Goal: Task Accomplishment & Management: Use online tool/utility

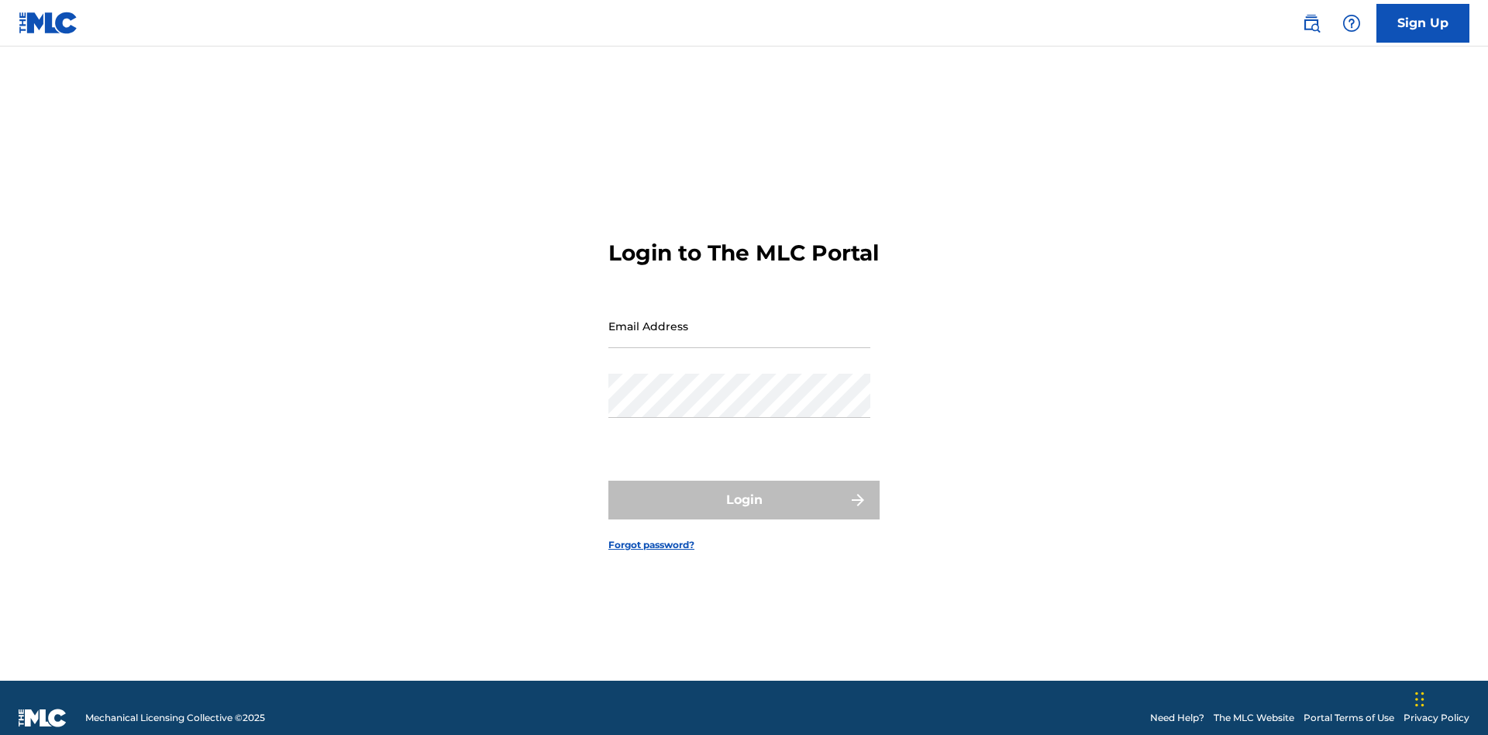
scroll to position [20, 0]
click at [739, 319] on input "Email Address" at bounding box center [739, 326] width 262 height 44
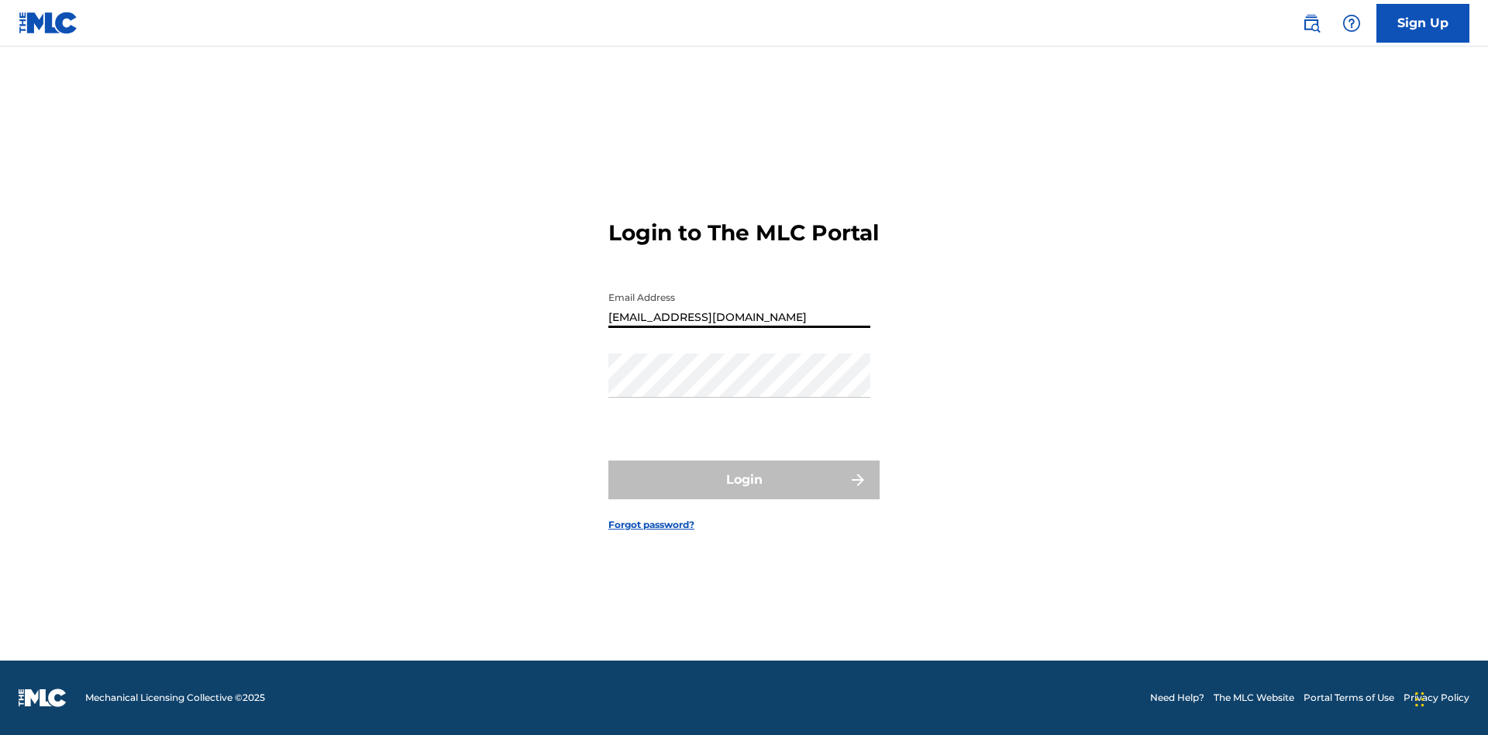
type input "[EMAIL_ADDRESS][DOMAIN_NAME]"
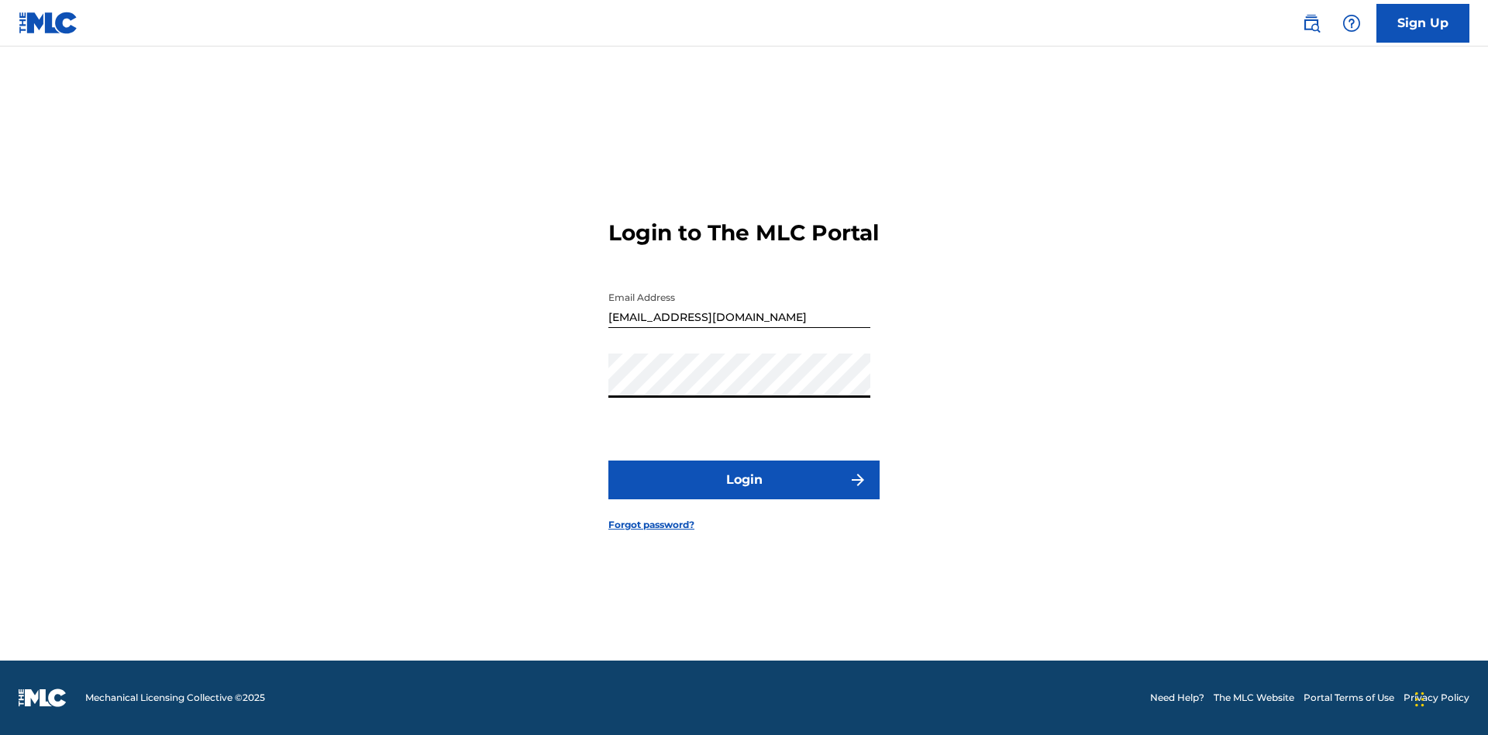
click at [744, 493] on button "Login" at bounding box center [743, 479] width 271 height 39
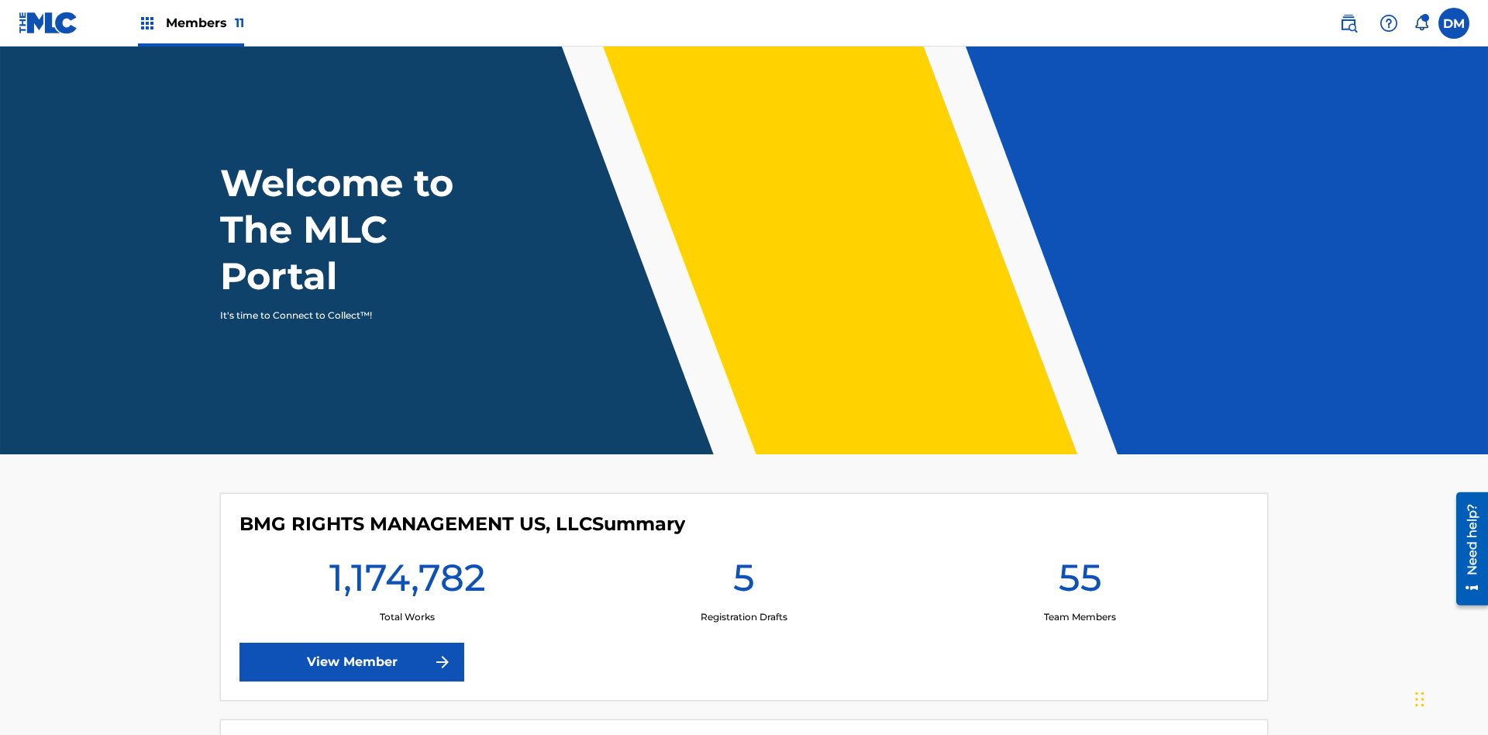
scroll to position [67, 0]
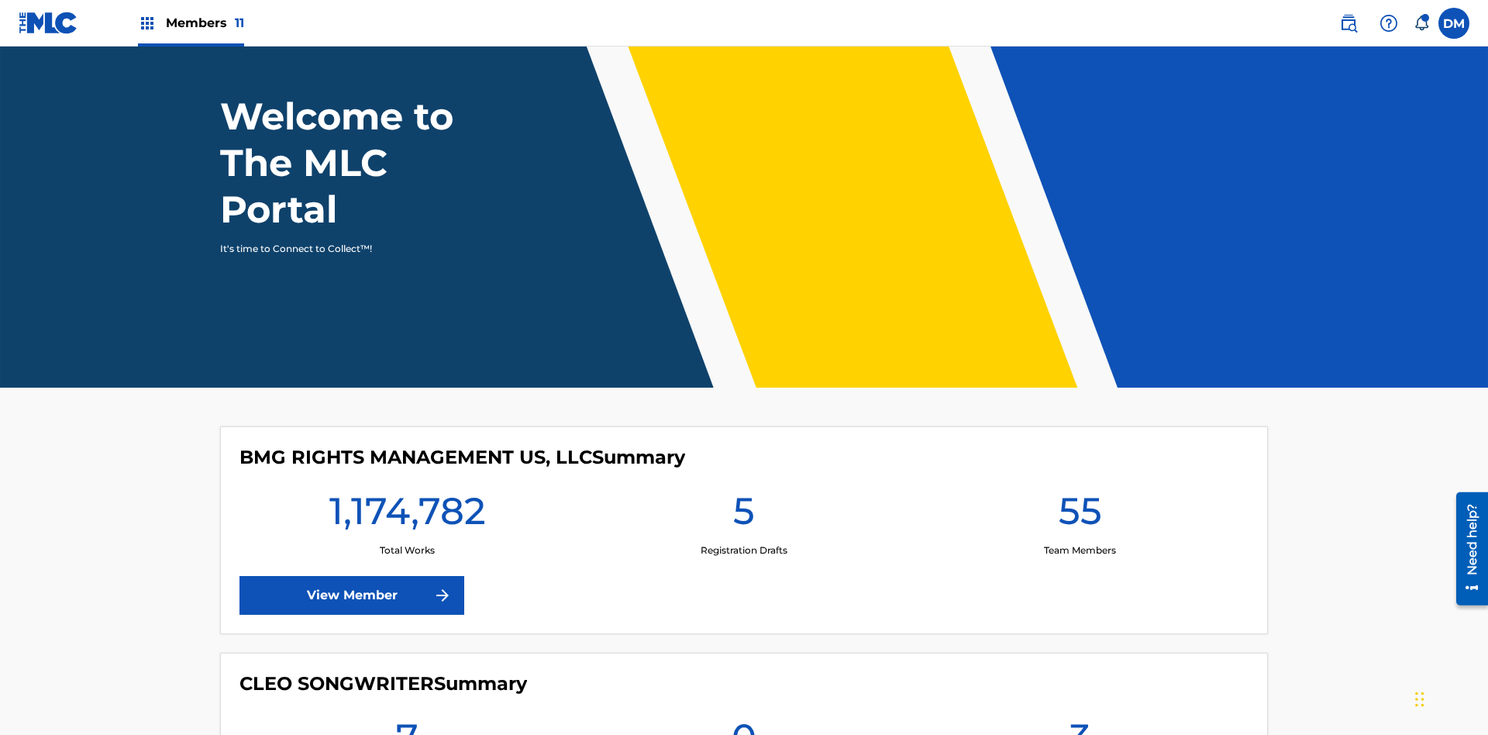
click at [191, 22] on span "Members 11" at bounding box center [205, 23] width 78 height 18
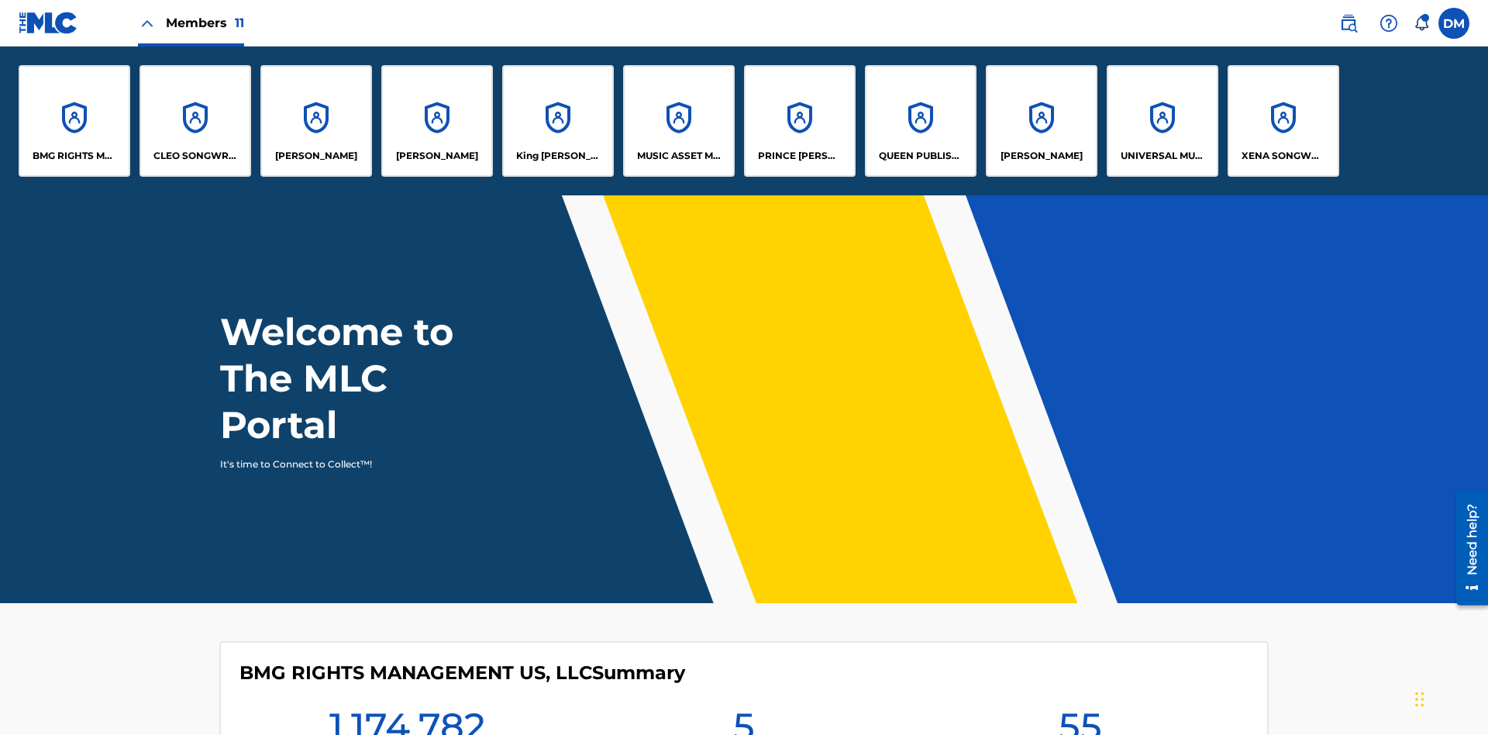
click at [557, 156] on p "King McTesterson" at bounding box center [558, 156] width 84 height 14
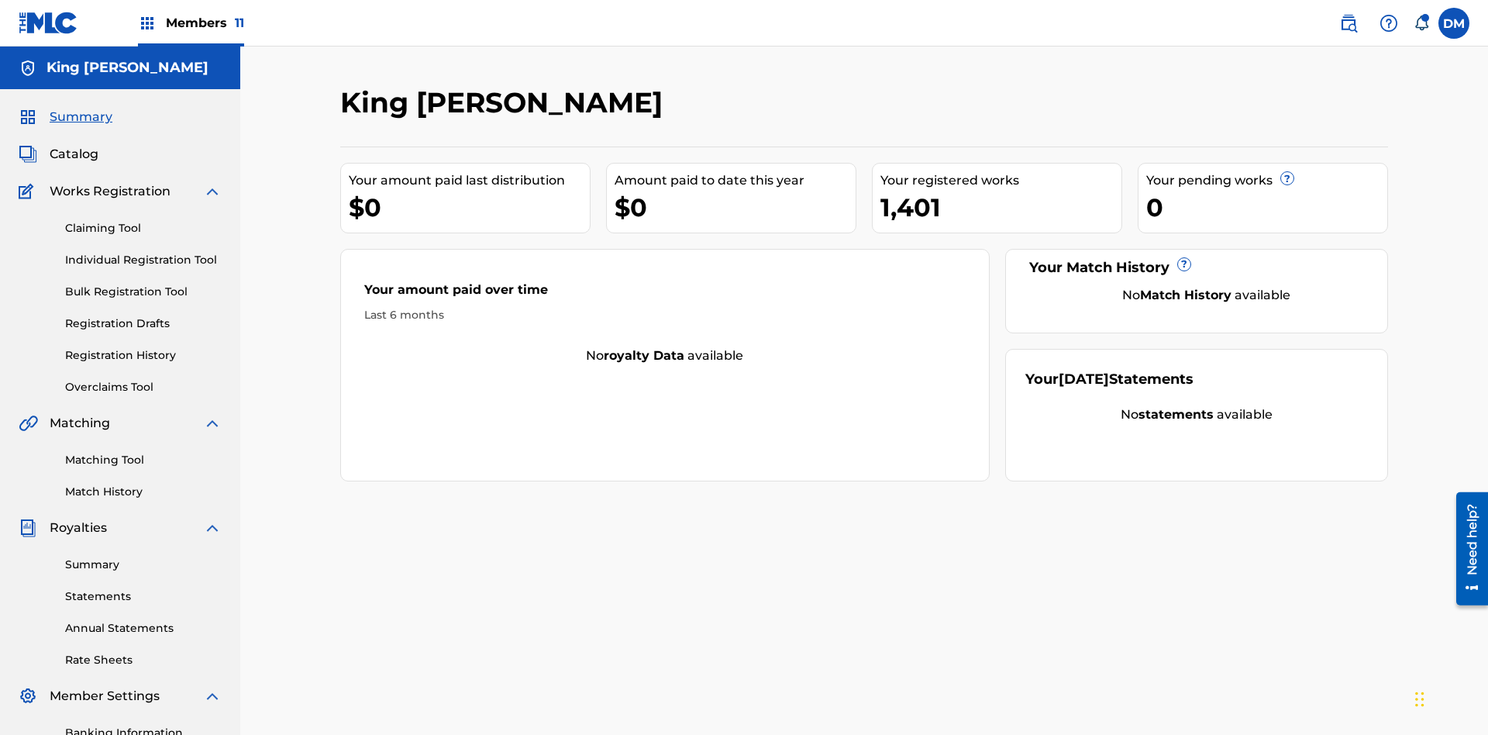
click at [143, 252] on link "Individual Registration Tool" at bounding box center [143, 260] width 157 height 16
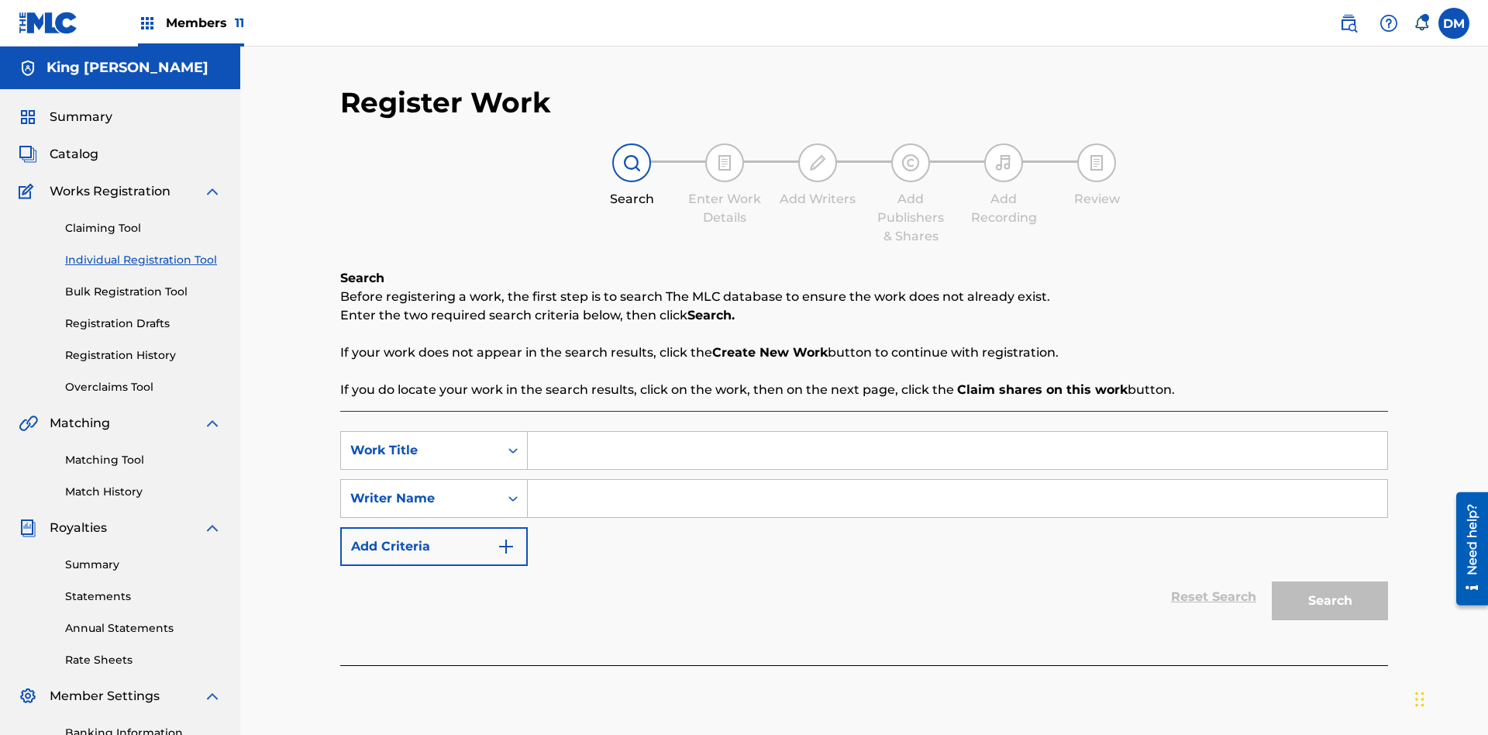
scroll to position [226, 0]
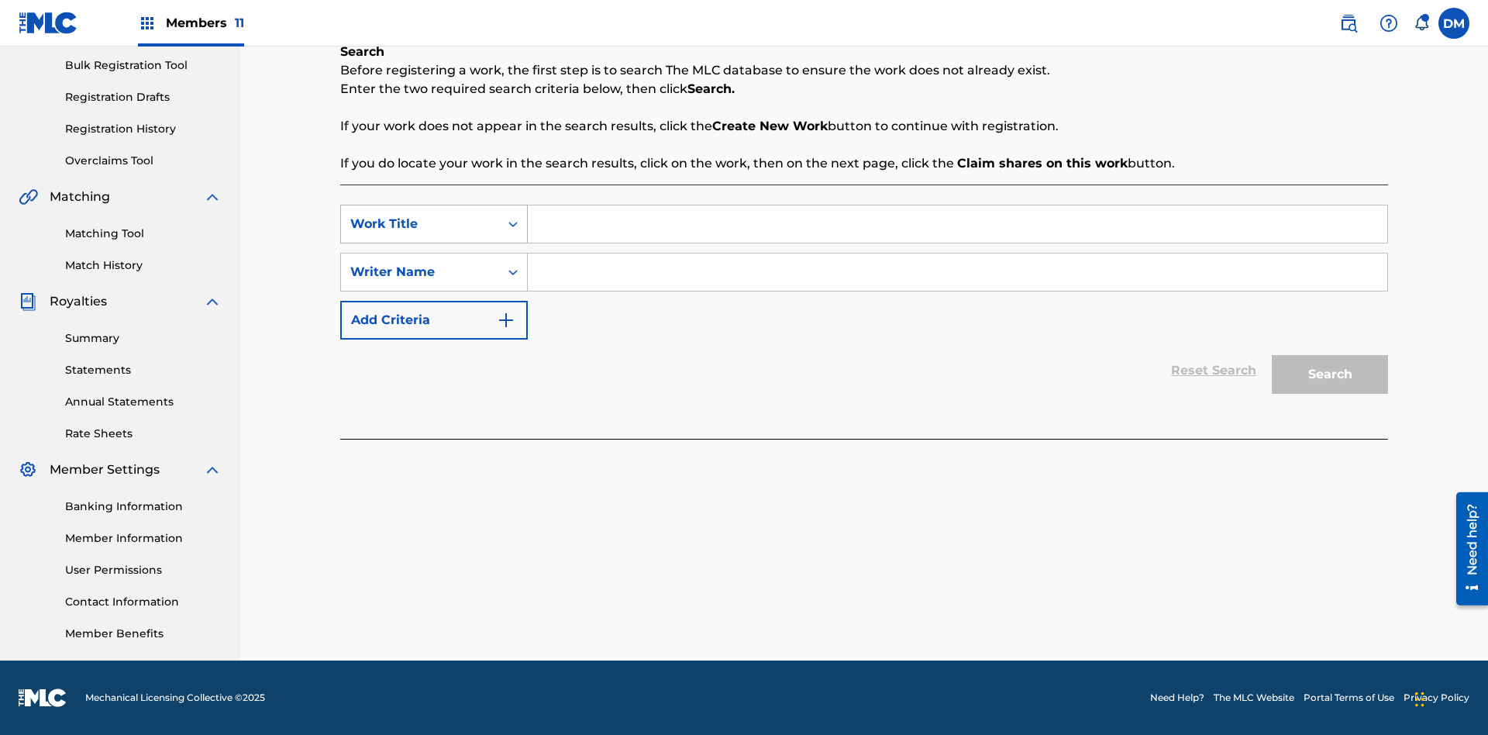
click at [420, 224] on div "Work Title" at bounding box center [420, 224] width 140 height 19
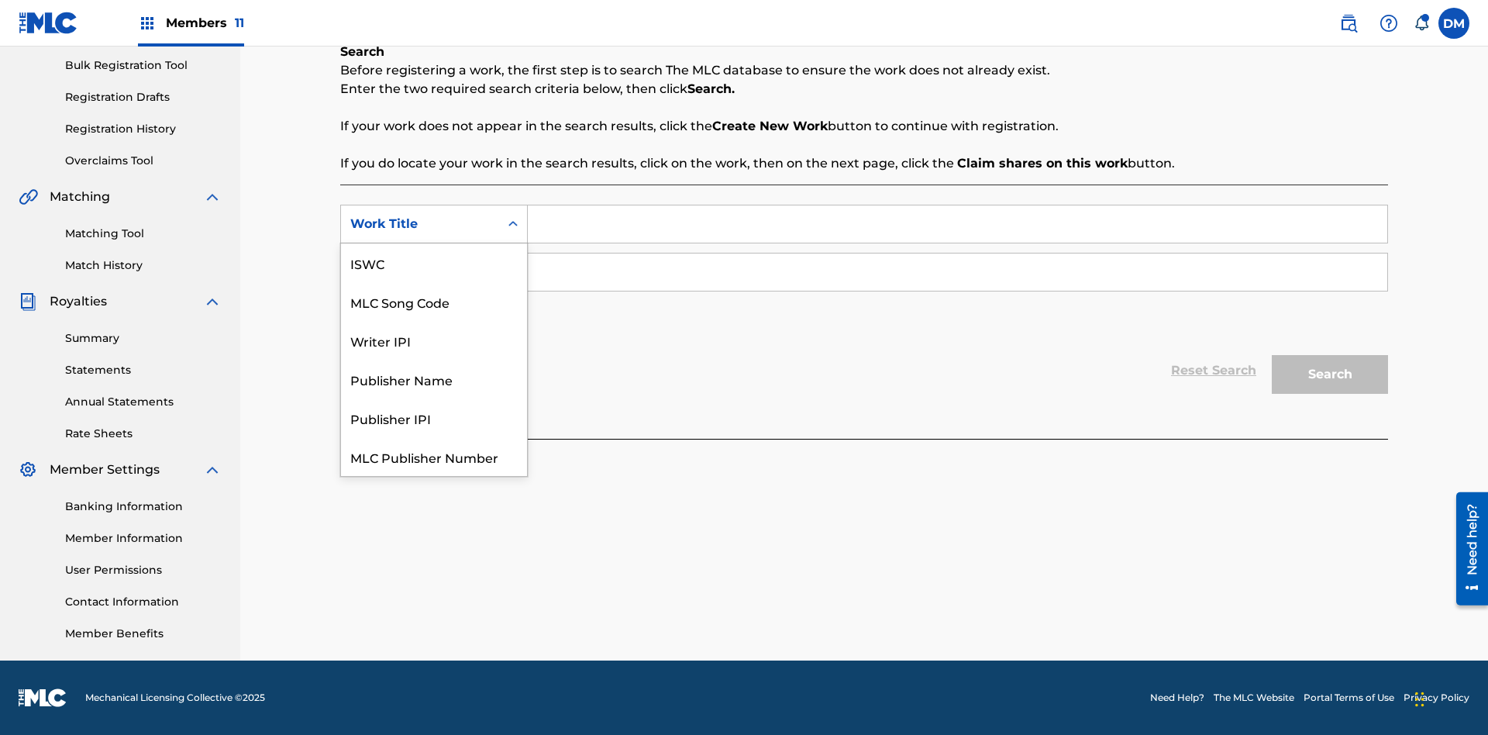
scroll to position [39, 0]
click at [434, 243] on div "ISWC" at bounding box center [434, 224] width 186 height 39
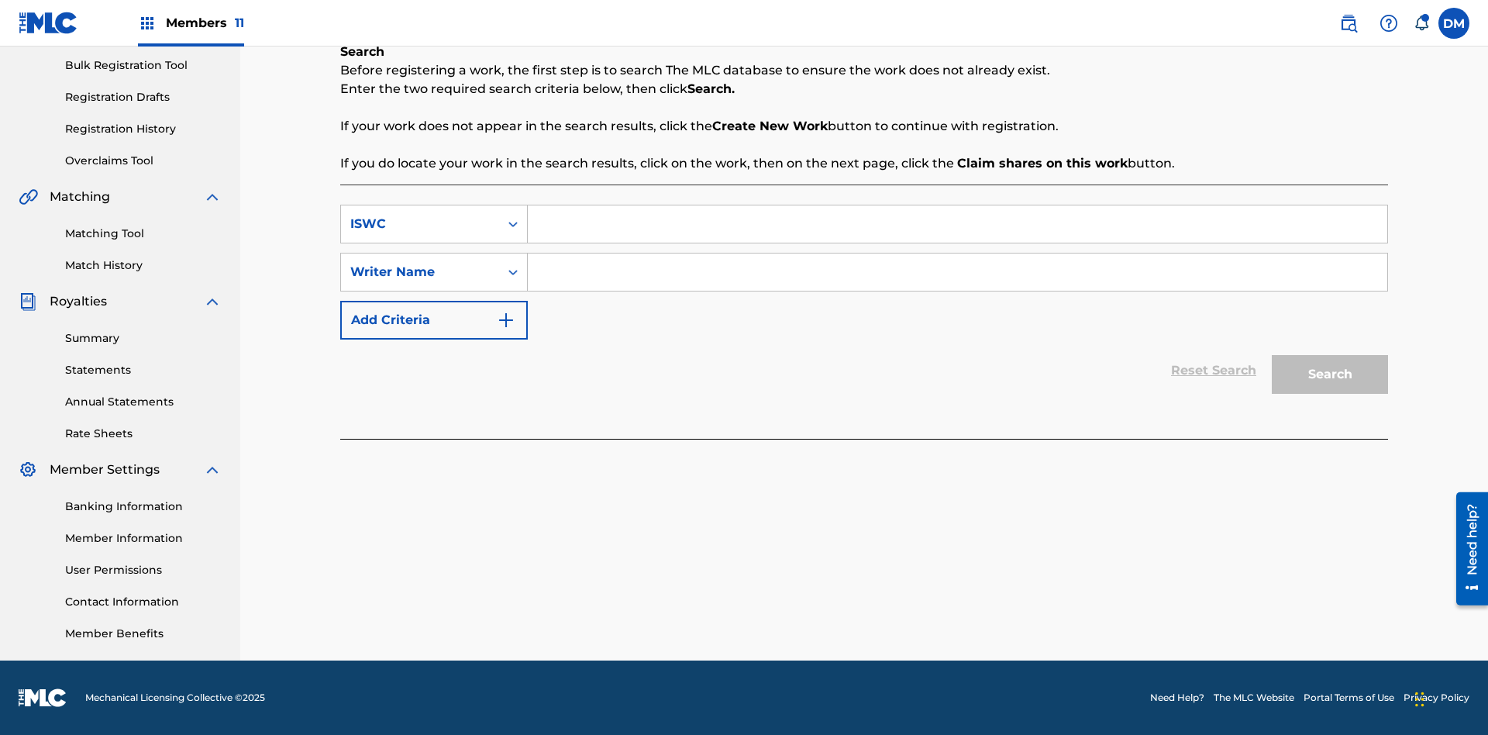
scroll to position [0, 0]
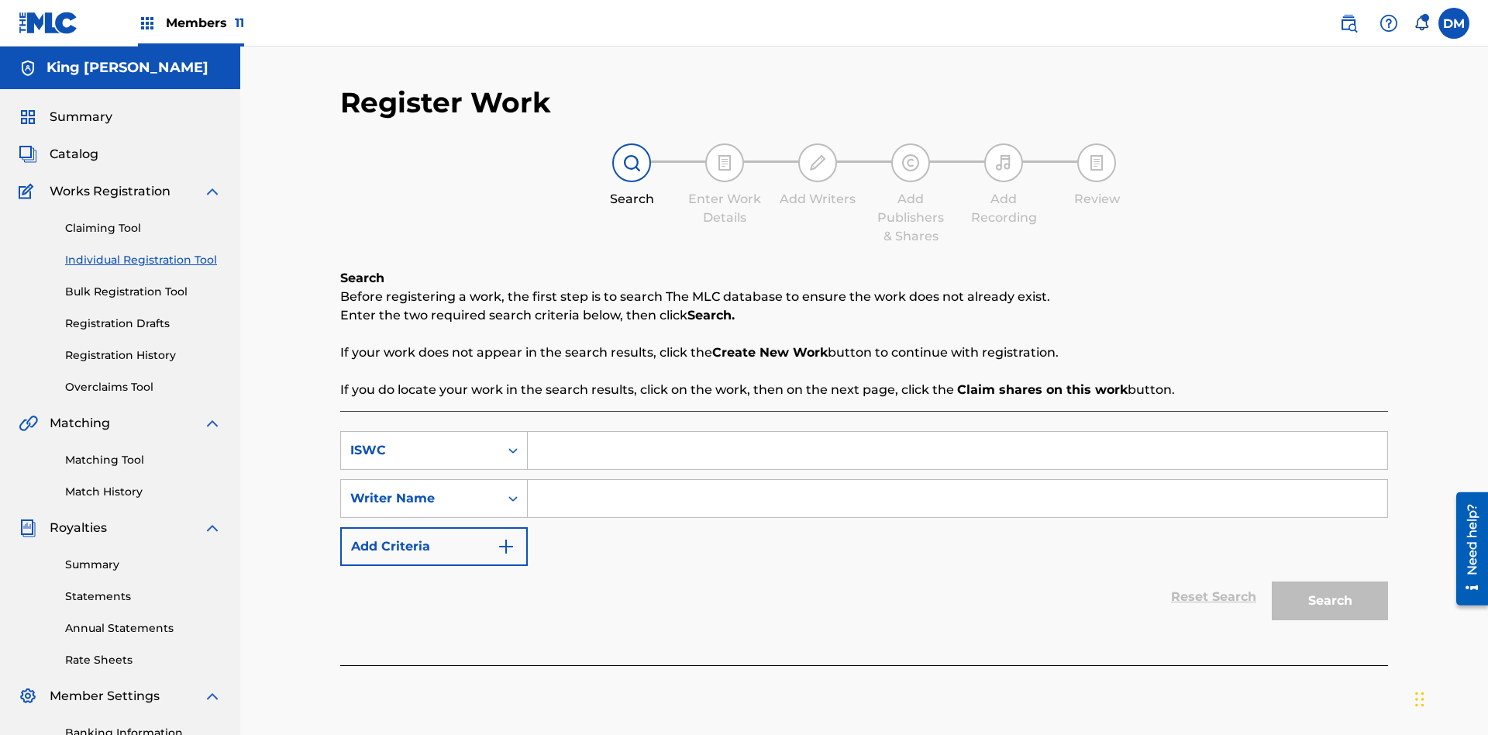
click at [957, 432] on input "Search Form" at bounding box center [958, 450] width 860 height 37
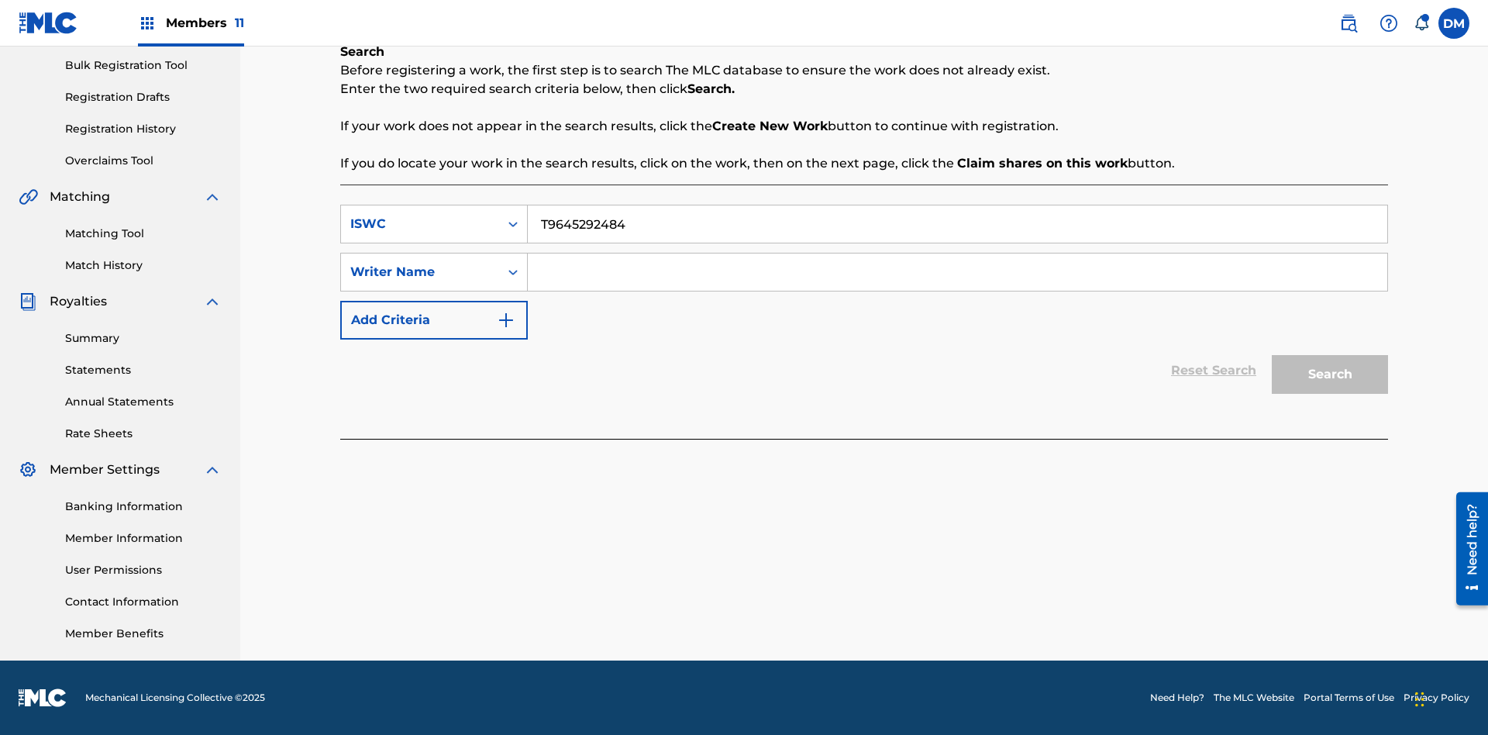
type input "T9645292484"
click at [957, 272] on input "Search Form" at bounding box center [958, 271] width 860 height 37
type input "TOM ZACHARY SEBASTIAN POHJOLA"
click at [1330, 374] on button "Search" at bounding box center [1330, 374] width 116 height 39
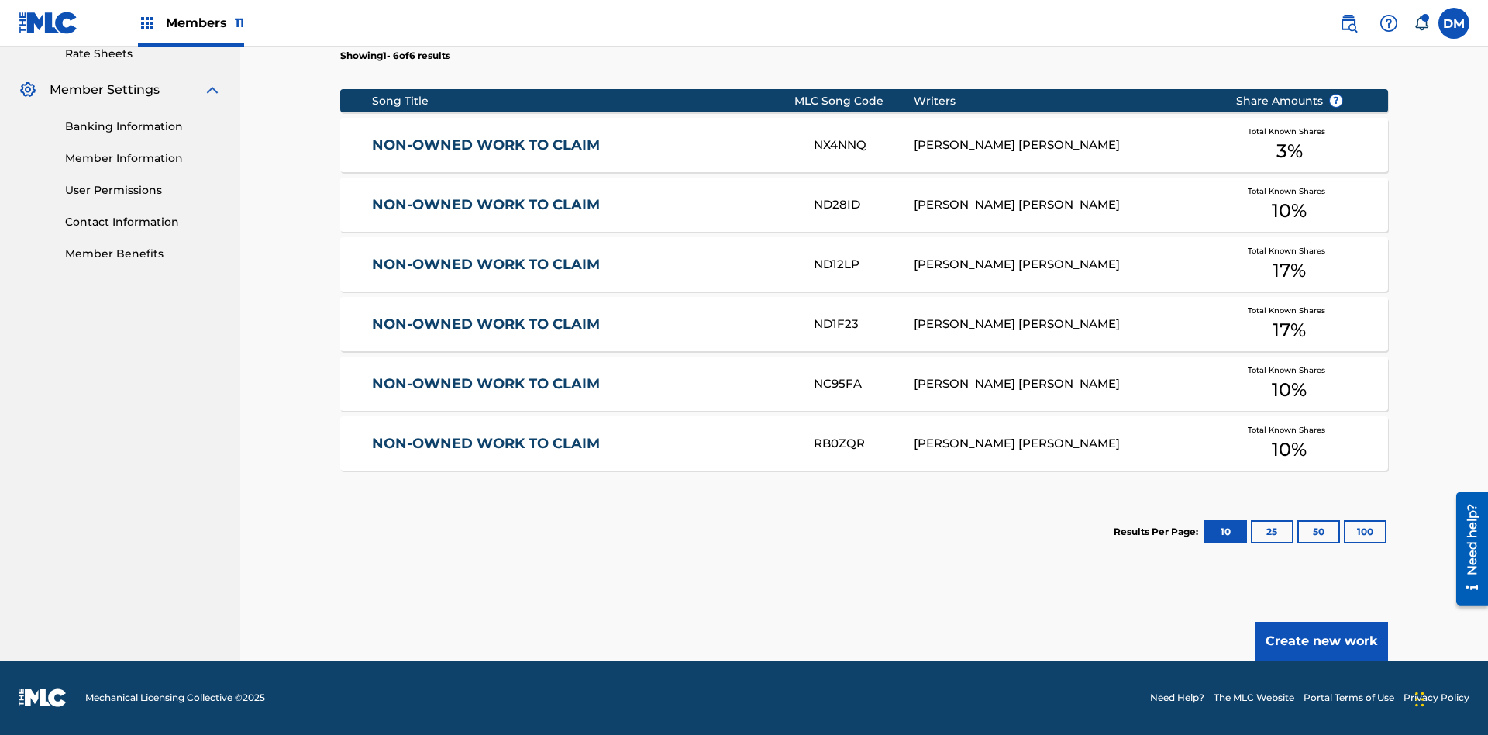
click at [1344, 532] on button "100" at bounding box center [1365, 531] width 43 height 23
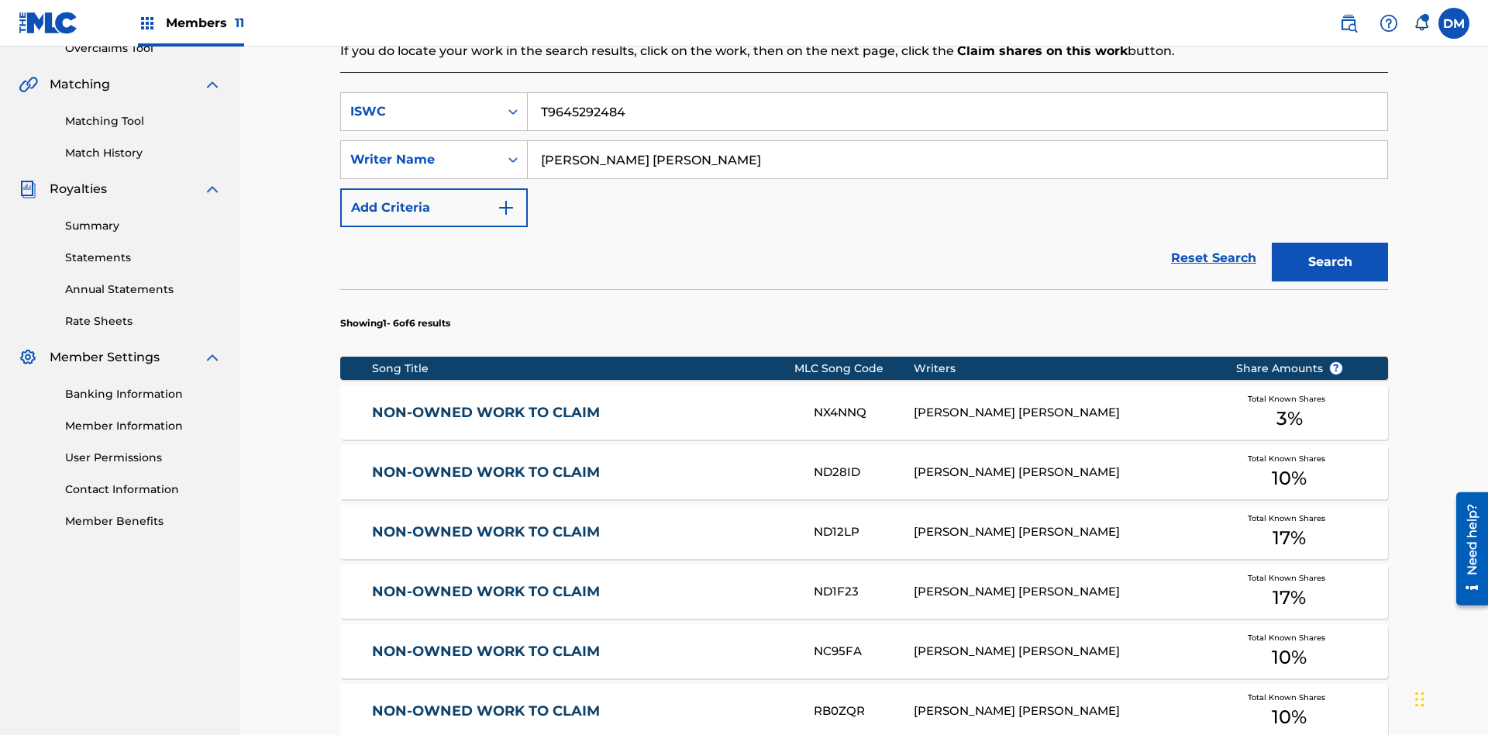
click at [957, 112] on input "T9645292484" at bounding box center [958, 111] width 860 height 37
click at [420, 102] on div "ISWC" at bounding box center [420, 111] width 140 height 19
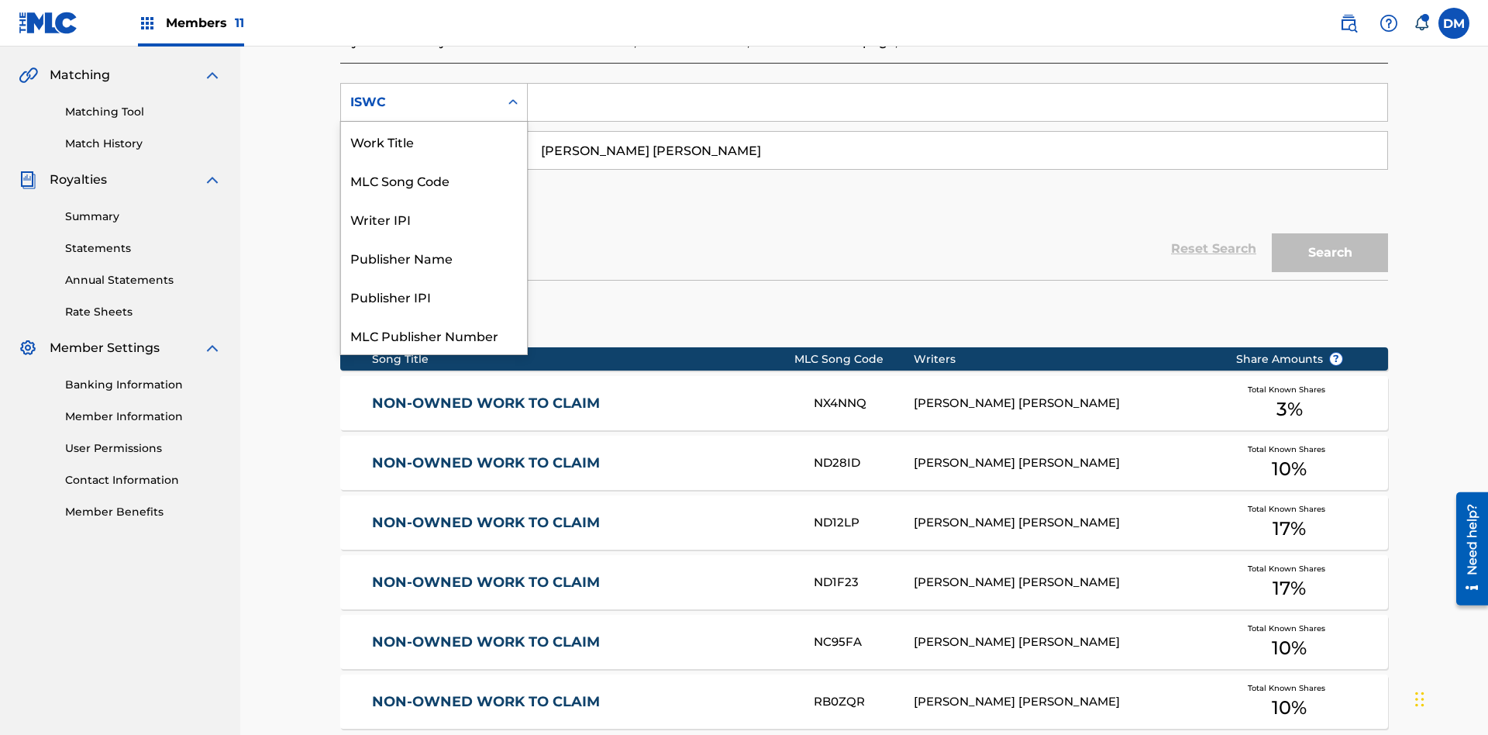
scroll to position [39, 0]
click at [434, 122] on div "Work Title" at bounding box center [434, 102] width 186 height 39
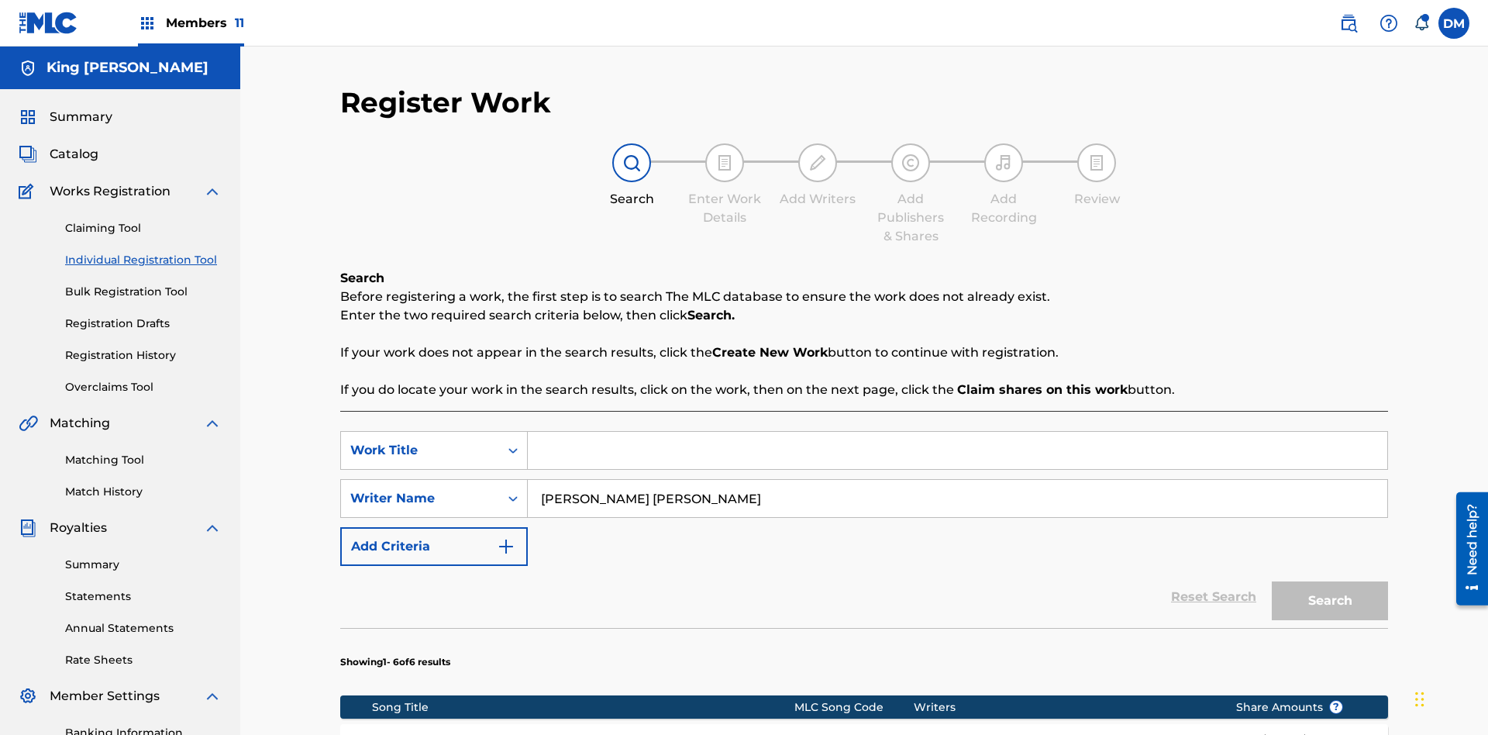
click at [957, 432] on input "Search Form" at bounding box center [958, 450] width 860 height 37
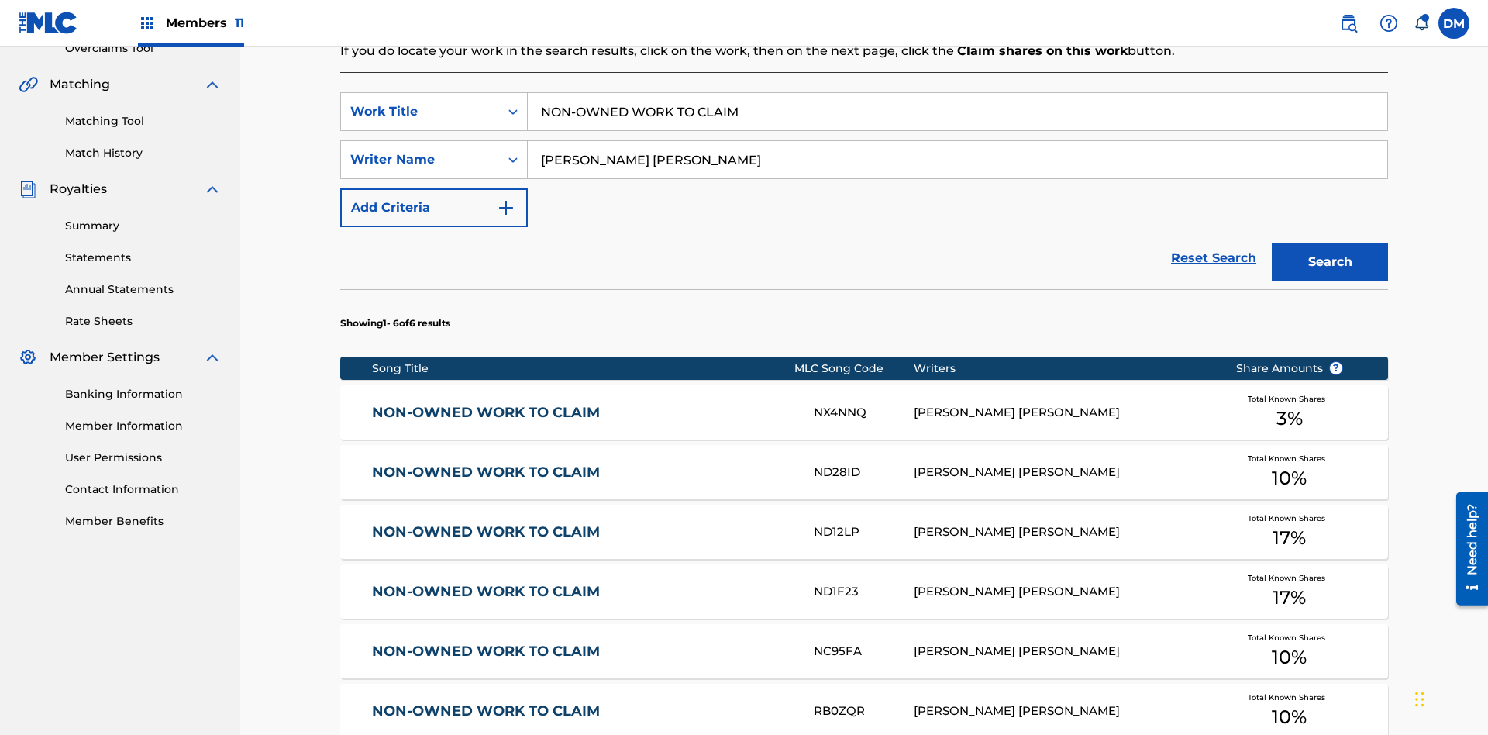
type input "NON-OWNED WORK TO CLAIM"
click at [1330, 243] on button "Search" at bounding box center [1330, 262] width 116 height 39
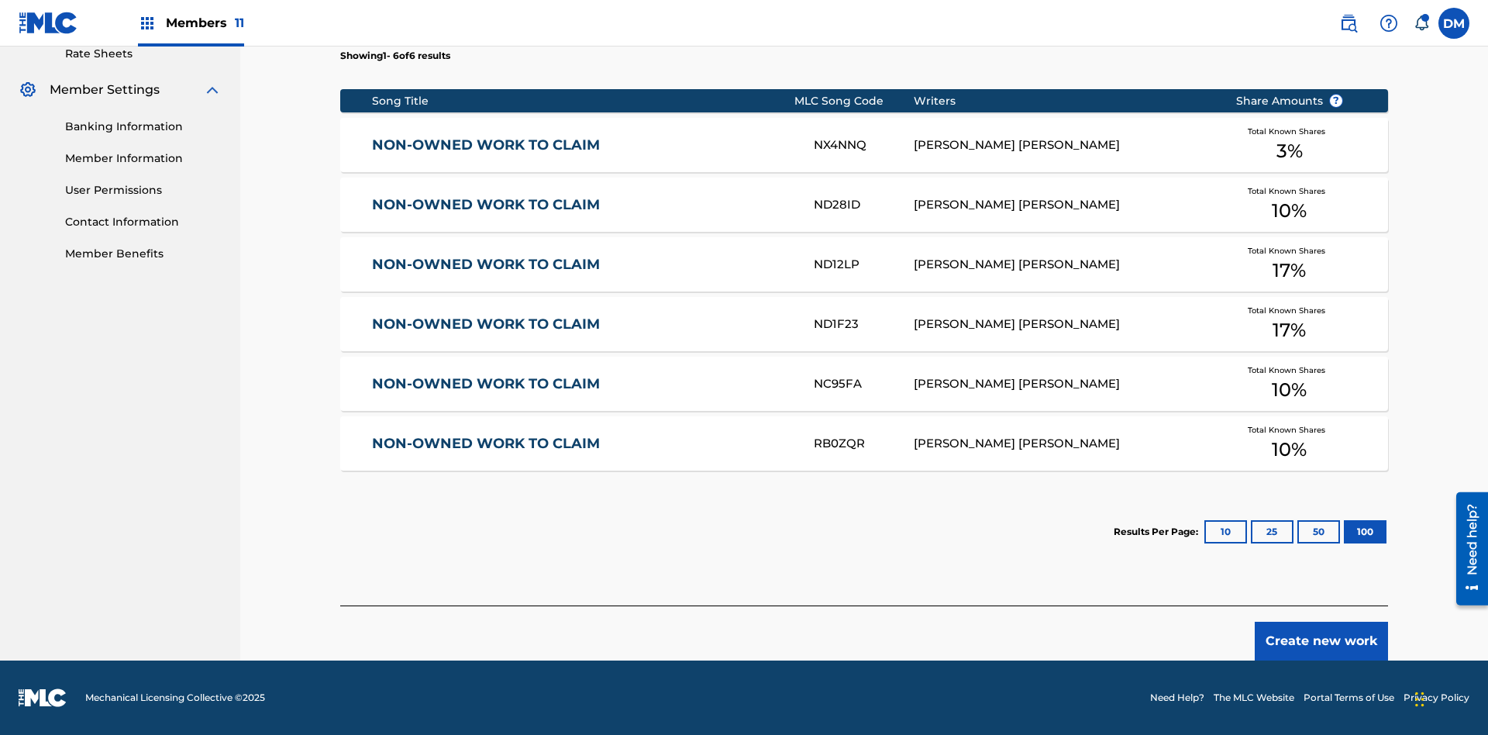
click at [1344, 532] on button "100" at bounding box center [1365, 531] width 43 height 23
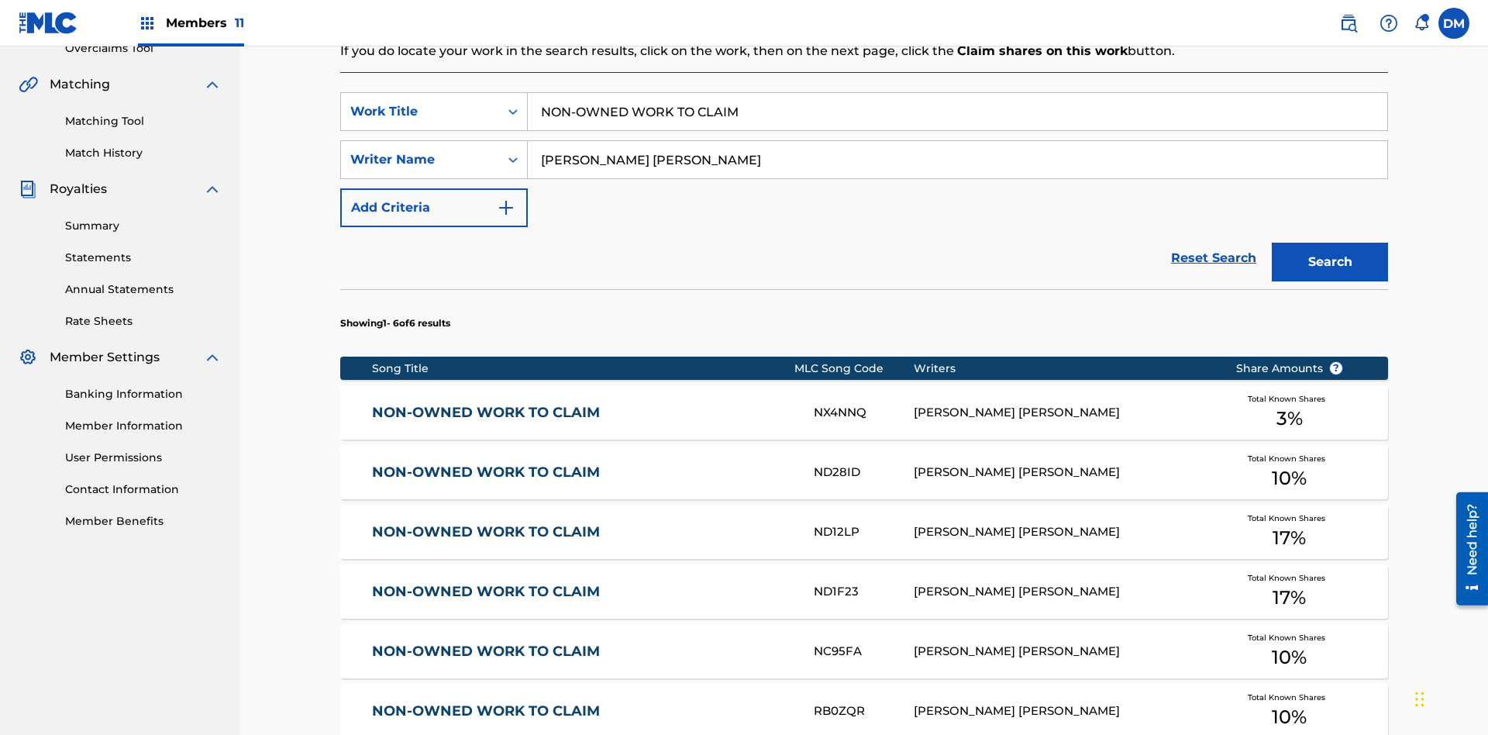
click at [957, 112] on input "NON-OWNED WORK TO CLAIM" at bounding box center [958, 111] width 860 height 37
click at [420, 102] on div "Work Title" at bounding box center [420, 111] width 140 height 19
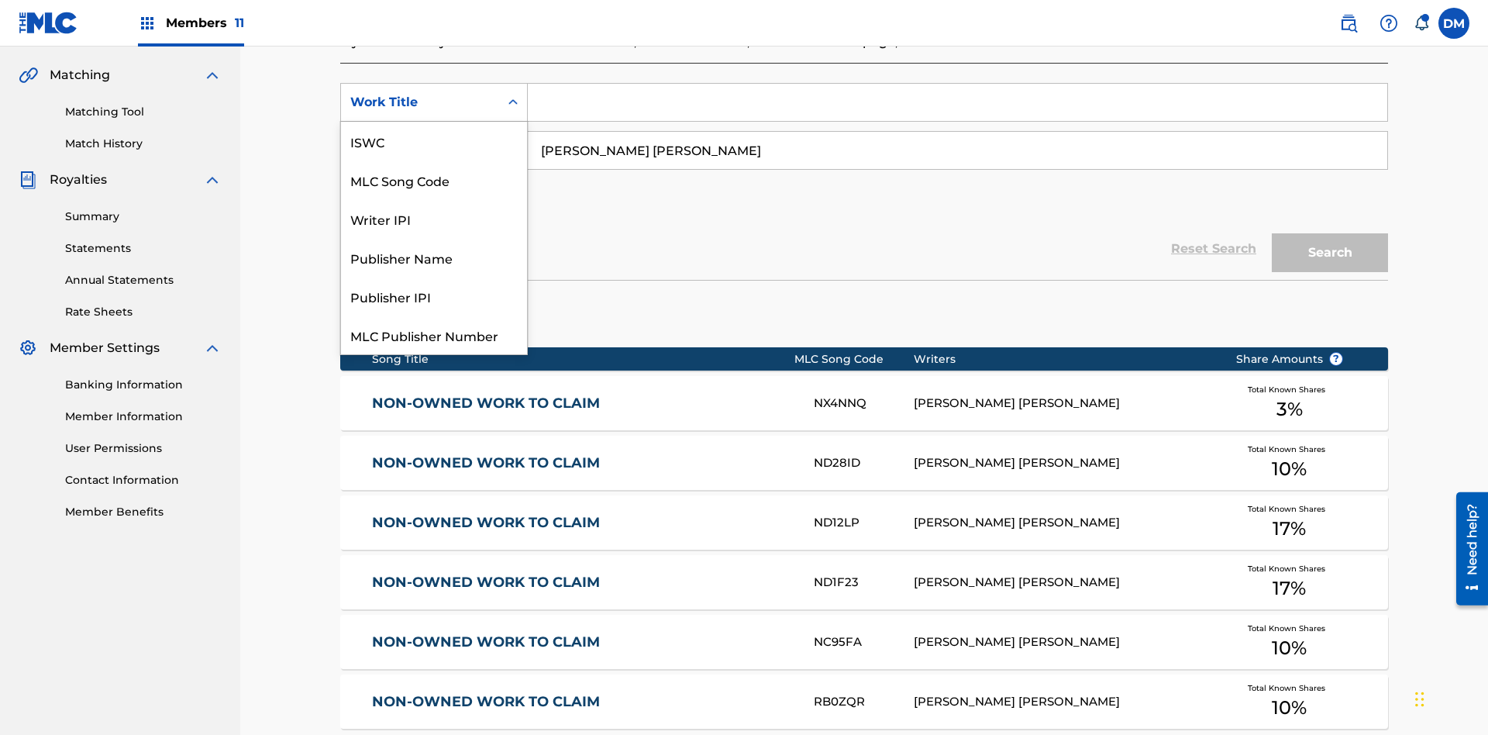
scroll to position [39, 0]
click at [434, 141] on div "MLC Song Code" at bounding box center [434, 141] width 186 height 39
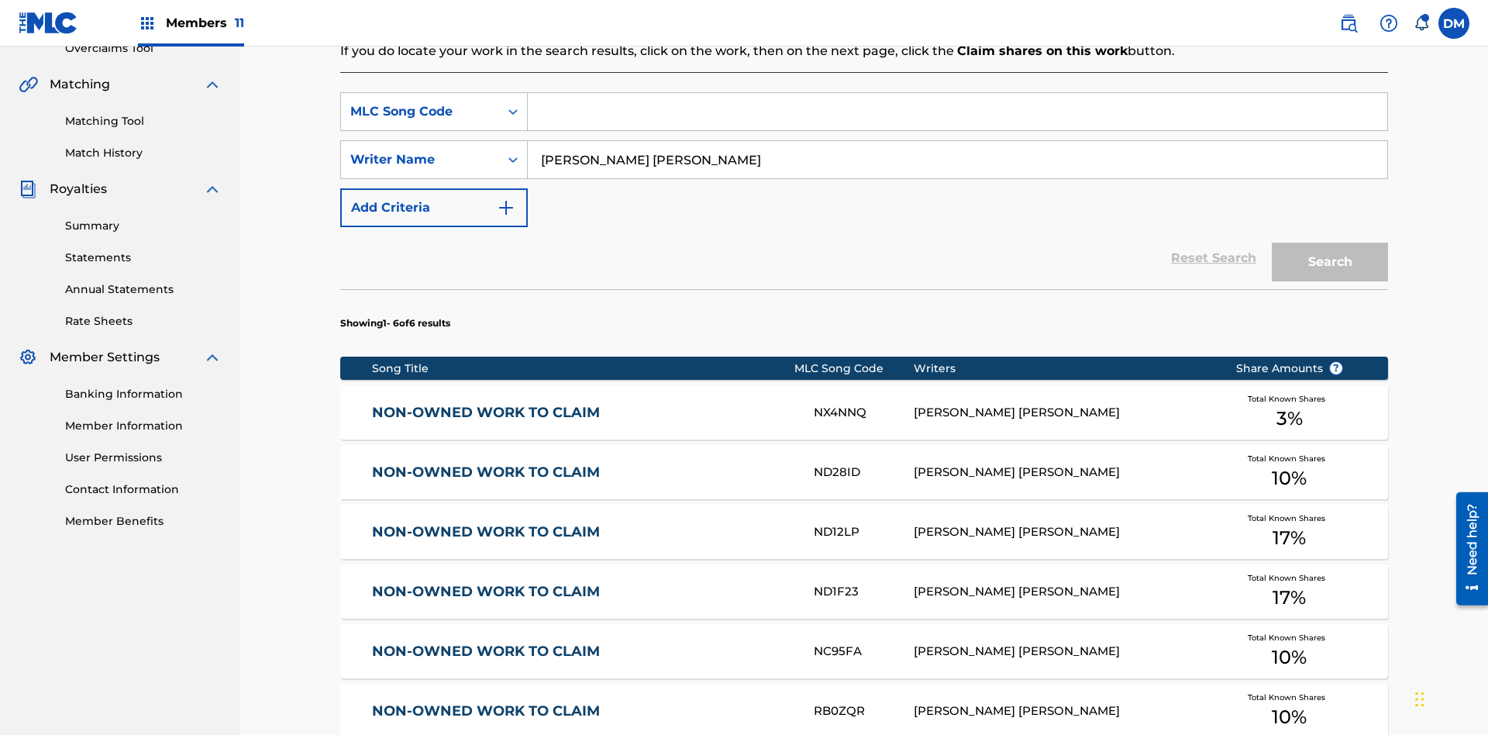
click at [957, 112] on input "Search Form" at bounding box center [958, 111] width 860 height 37
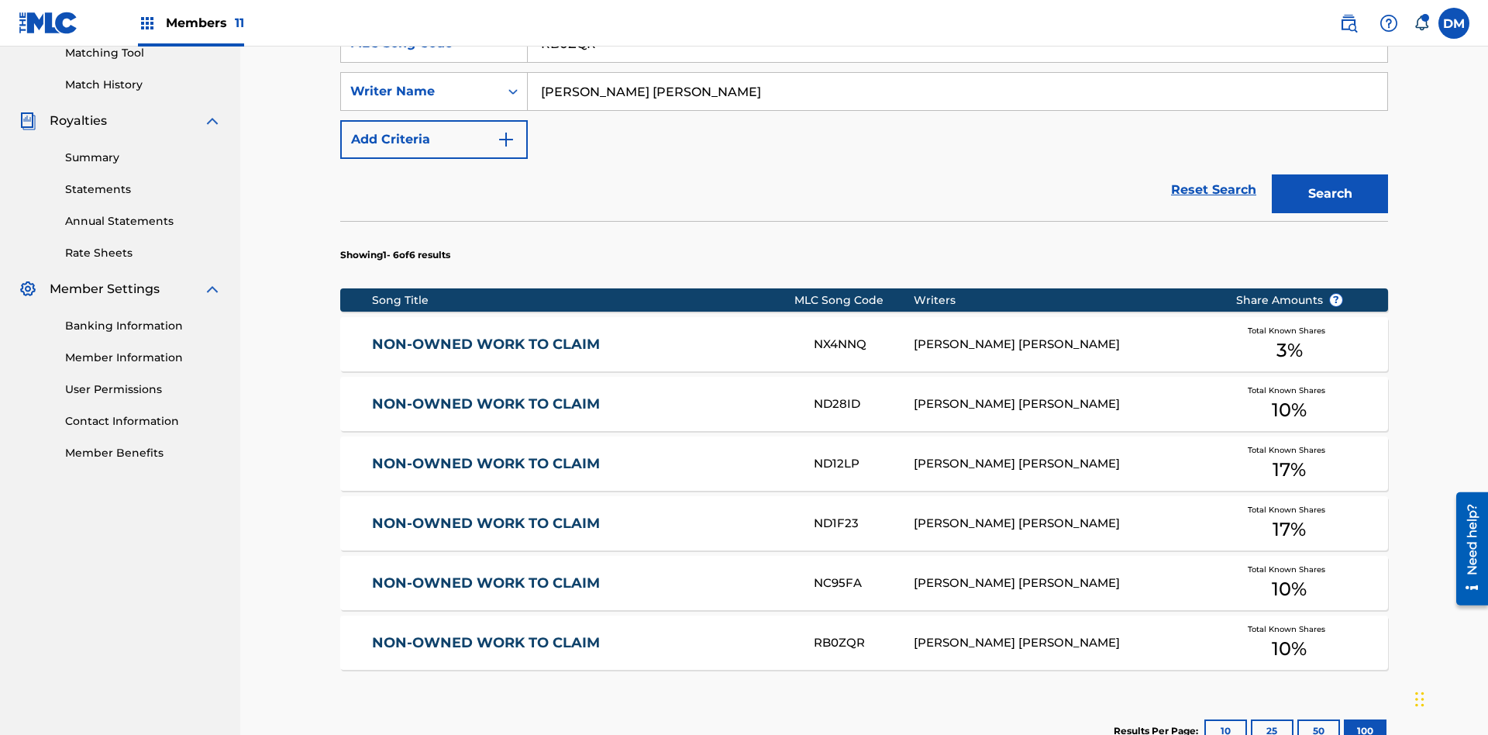
type input "RB0ZQR"
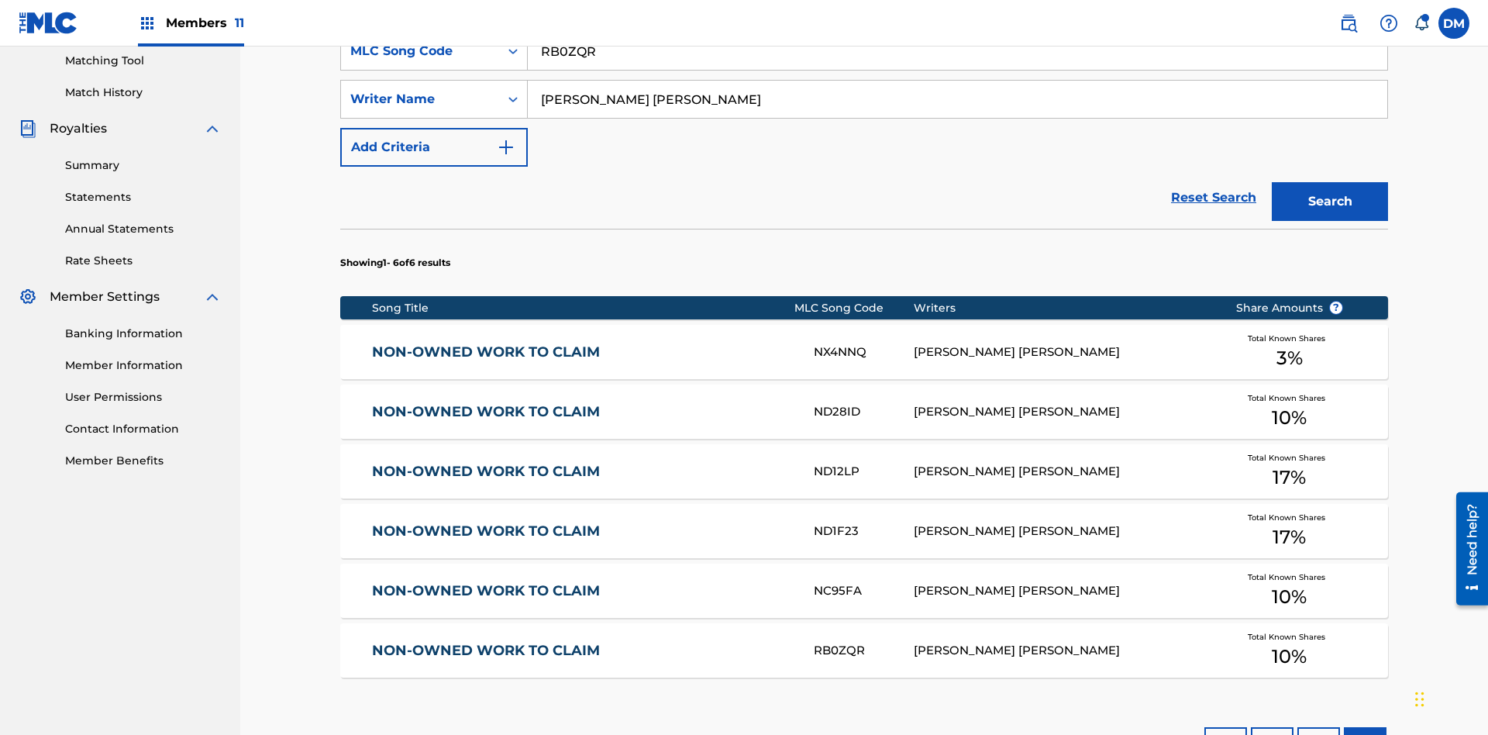
click at [1330, 182] on button "Search" at bounding box center [1330, 201] width 116 height 39
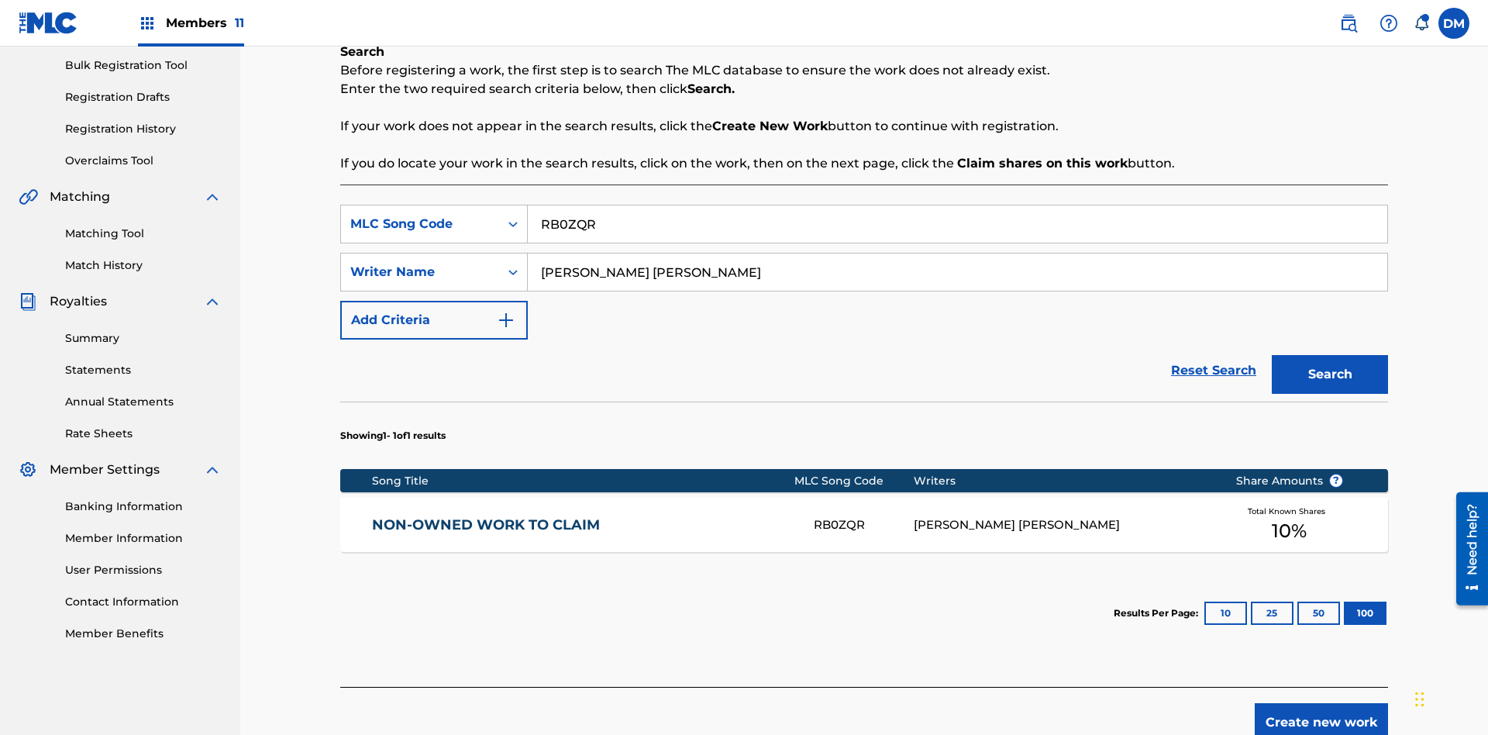
scroll to position [308, 0]
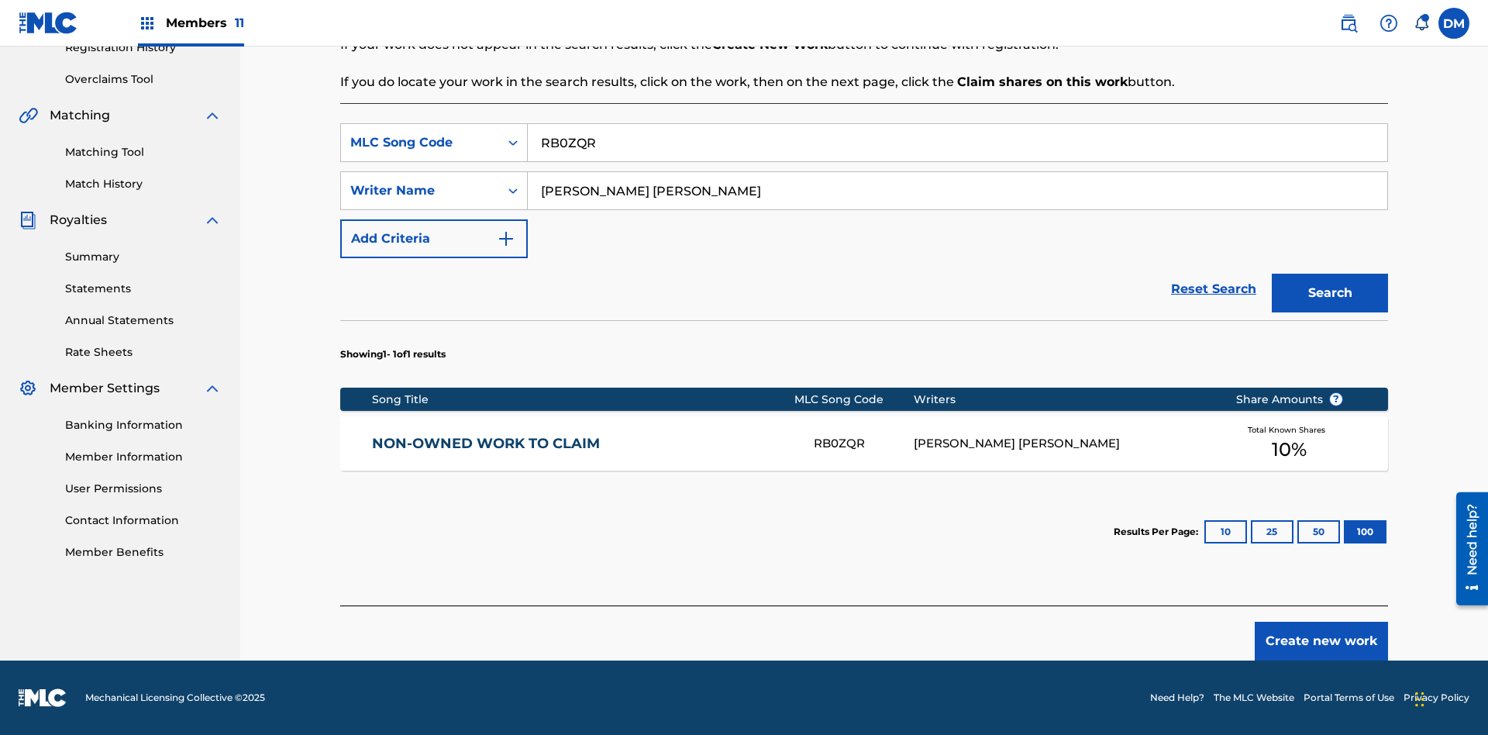
click at [1344, 532] on button "100" at bounding box center [1365, 531] width 43 height 23
click at [957, 143] on input "RB0ZQR" at bounding box center [958, 142] width 860 height 37
click at [420, 143] on div "MLC Song Code" at bounding box center [420, 142] width 140 height 19
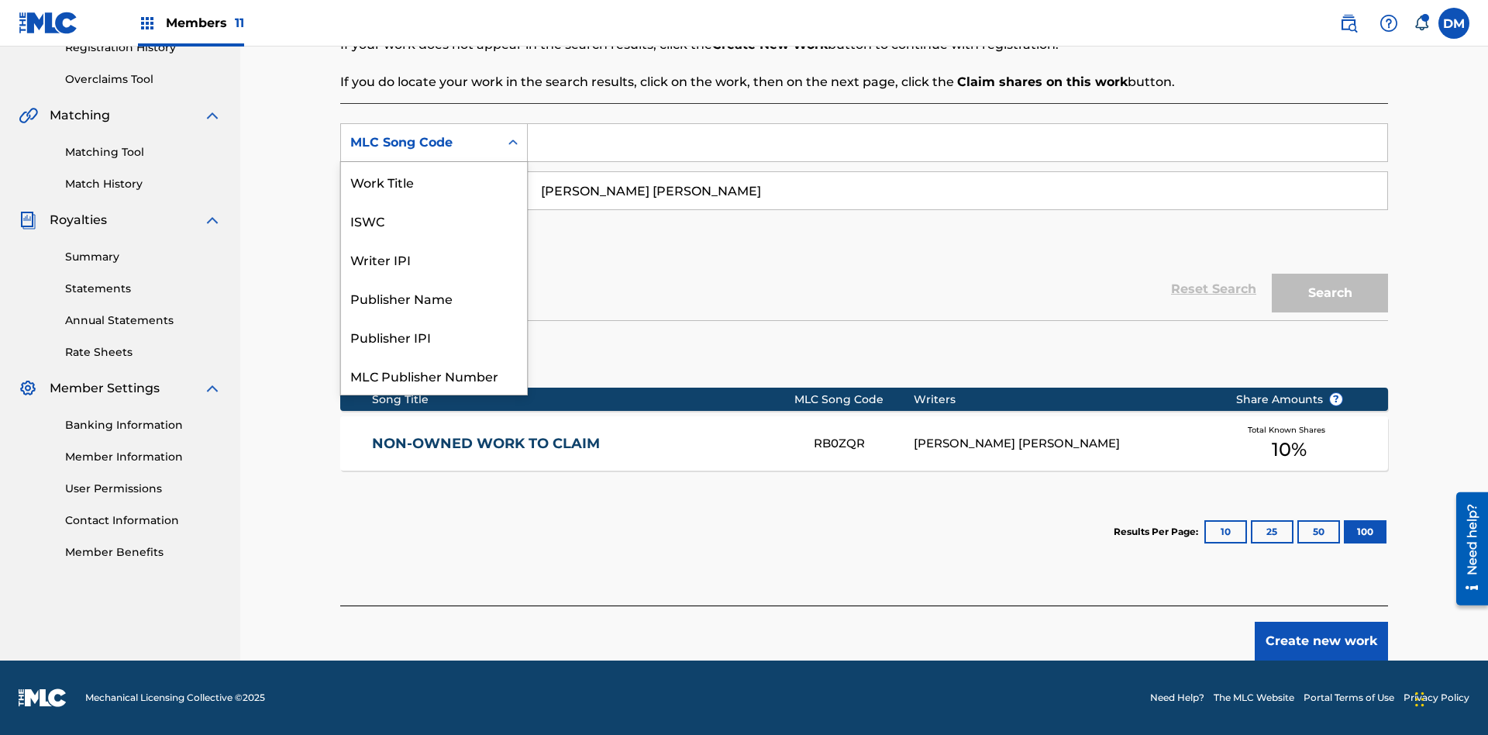
scroll to position [39, 0]
click at [434, 220] on div "Writer IPI" at bounding box center [434, 220] width 186 height 39
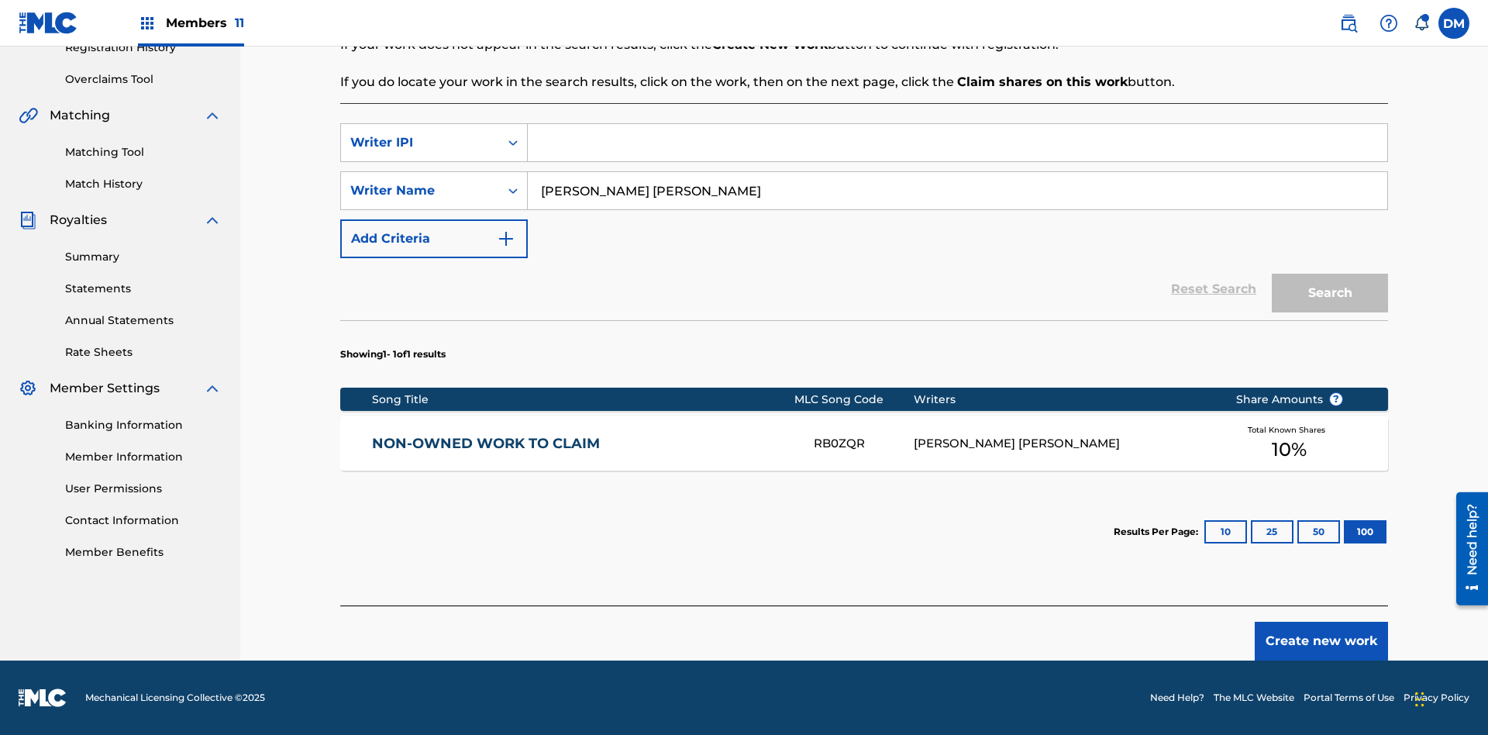
click at [957, 143] on input "Search Form" at bounding box center [958, 142] width 860 height 37
type input "00369275519"
click at [1330, 293] on button "Search" at bounding box center [1330, 293] width 116 height 39
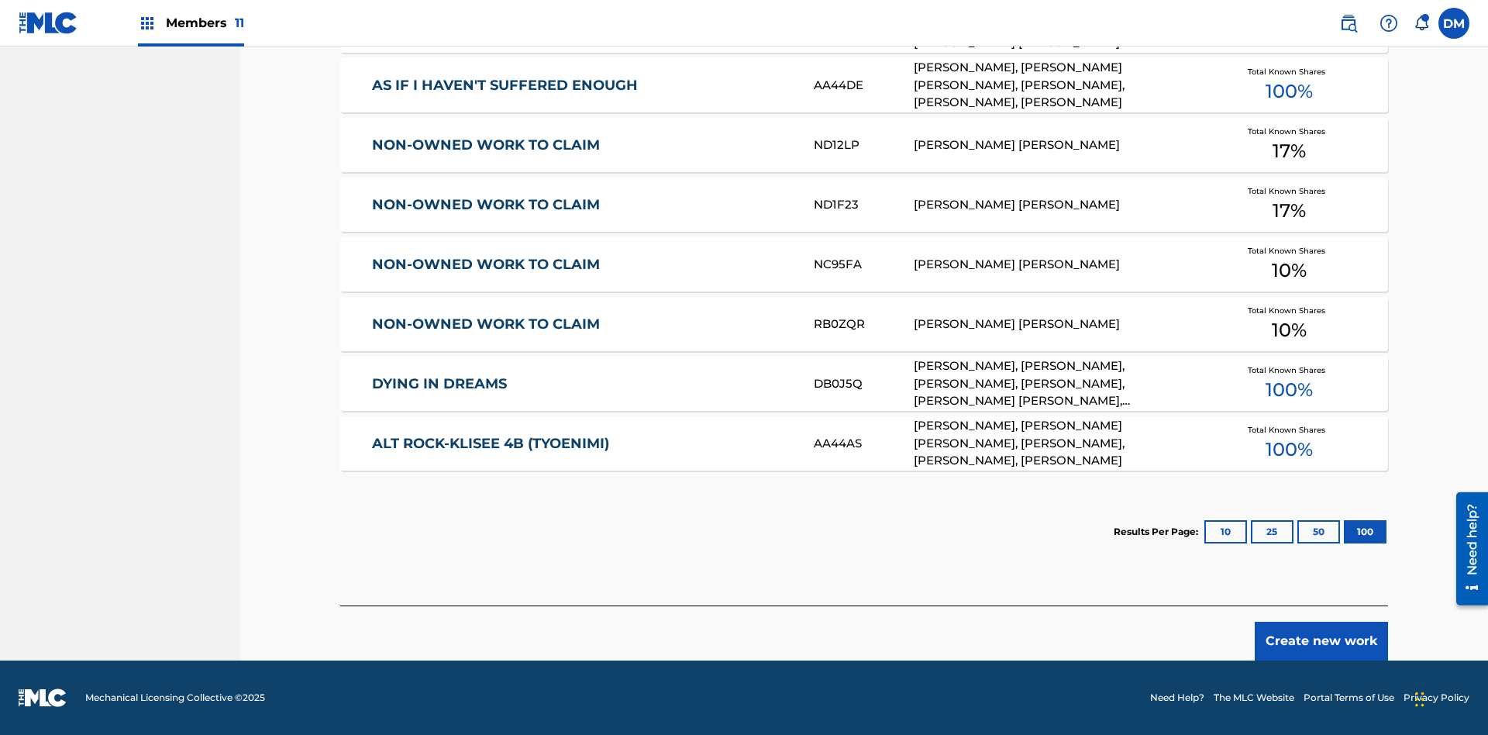
click at [1344, 532] on button "100" at bounding box center [1365, 531] width 43 height 23
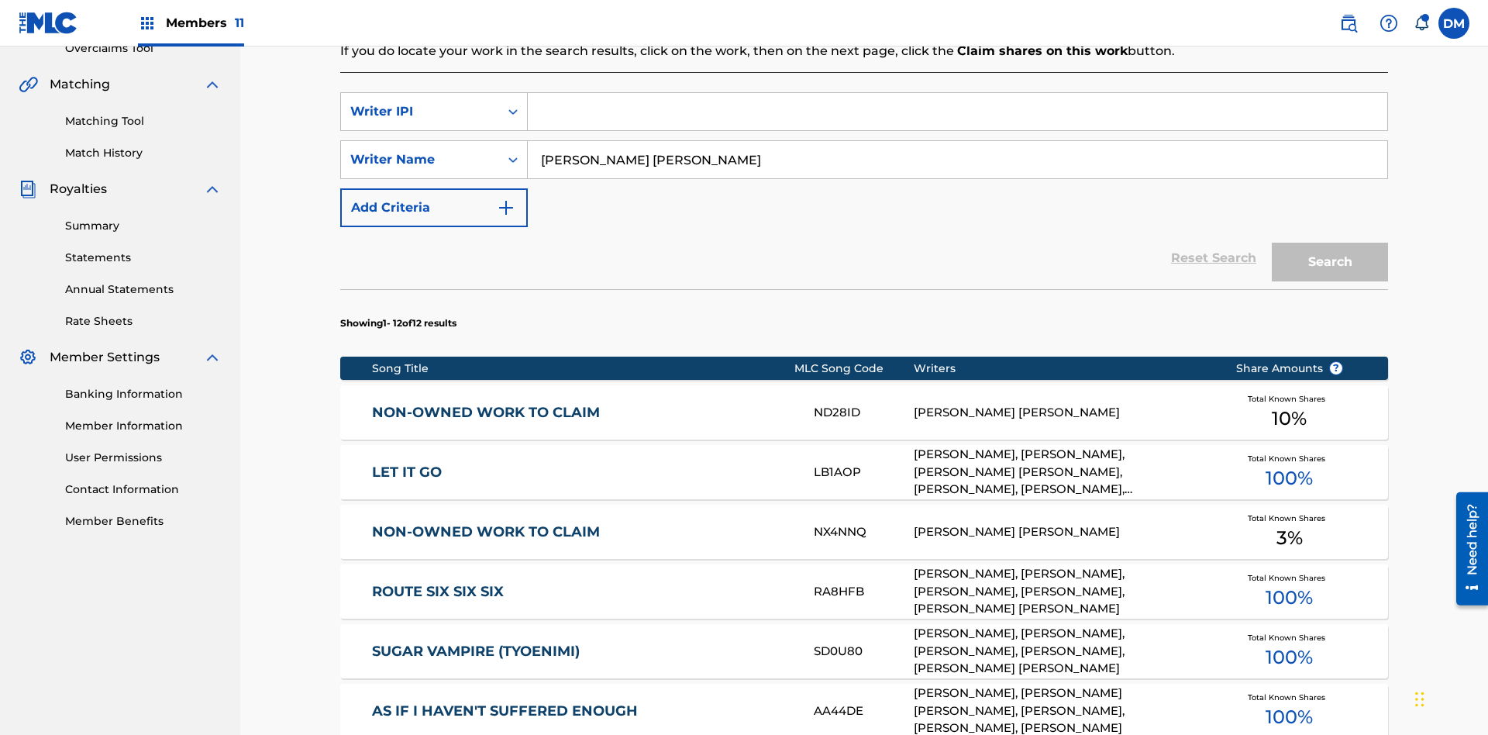
scroll to position [348, 0]
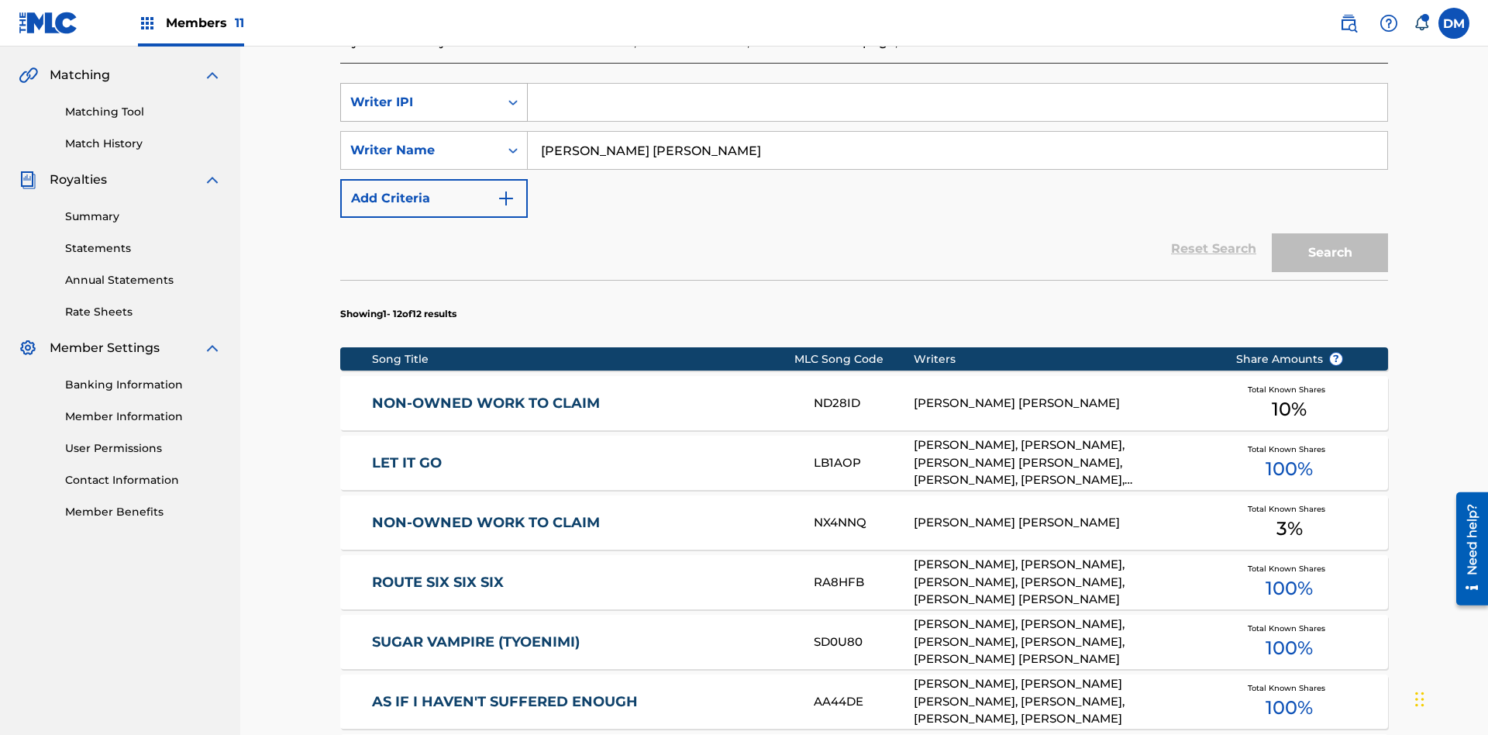
click at [420, 102] on div "Writer IPI" at bounding box center [420, 102] width 140 height 19
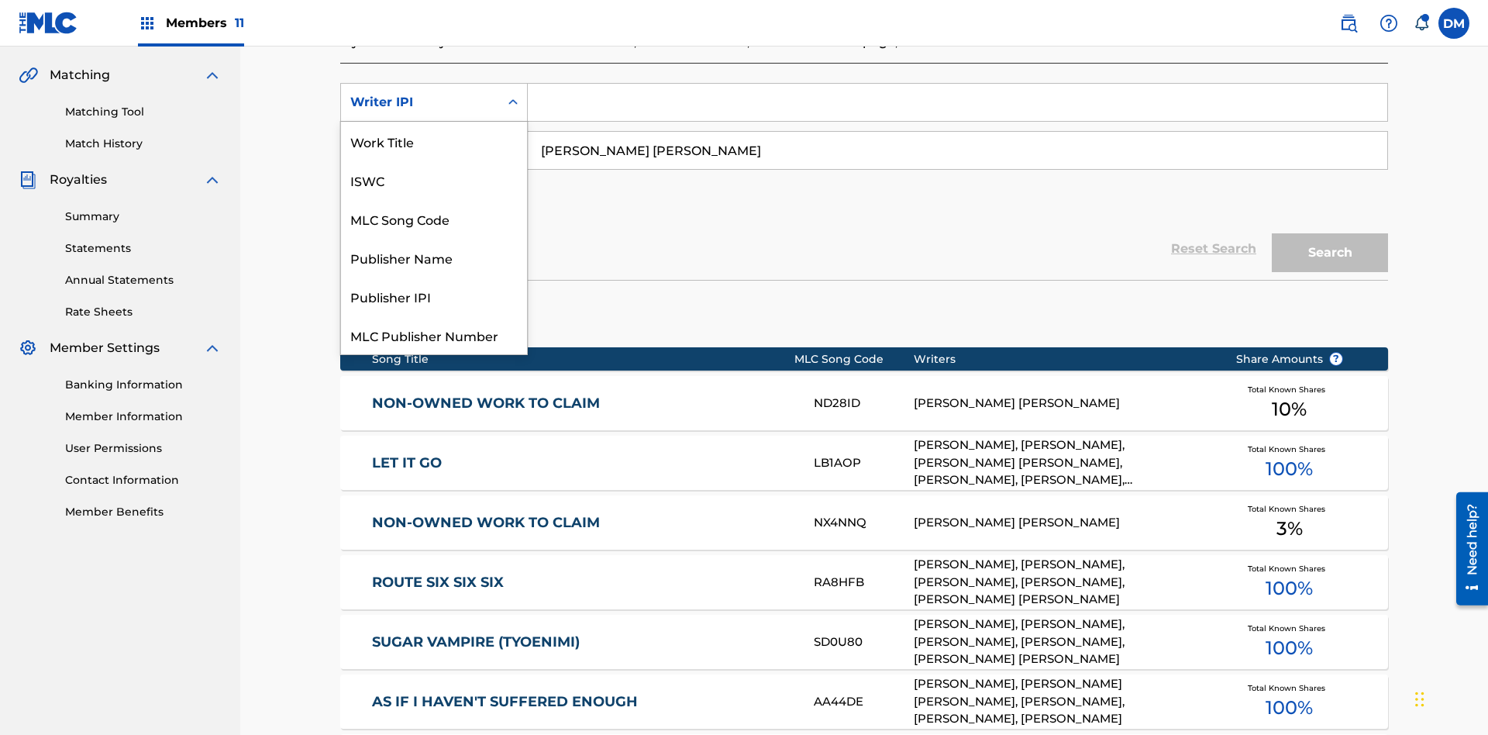
scroll to position [39, 0]
click at [434, 219] on div "Publisher Name" at bounding box center [434, 218] width 186 height 39
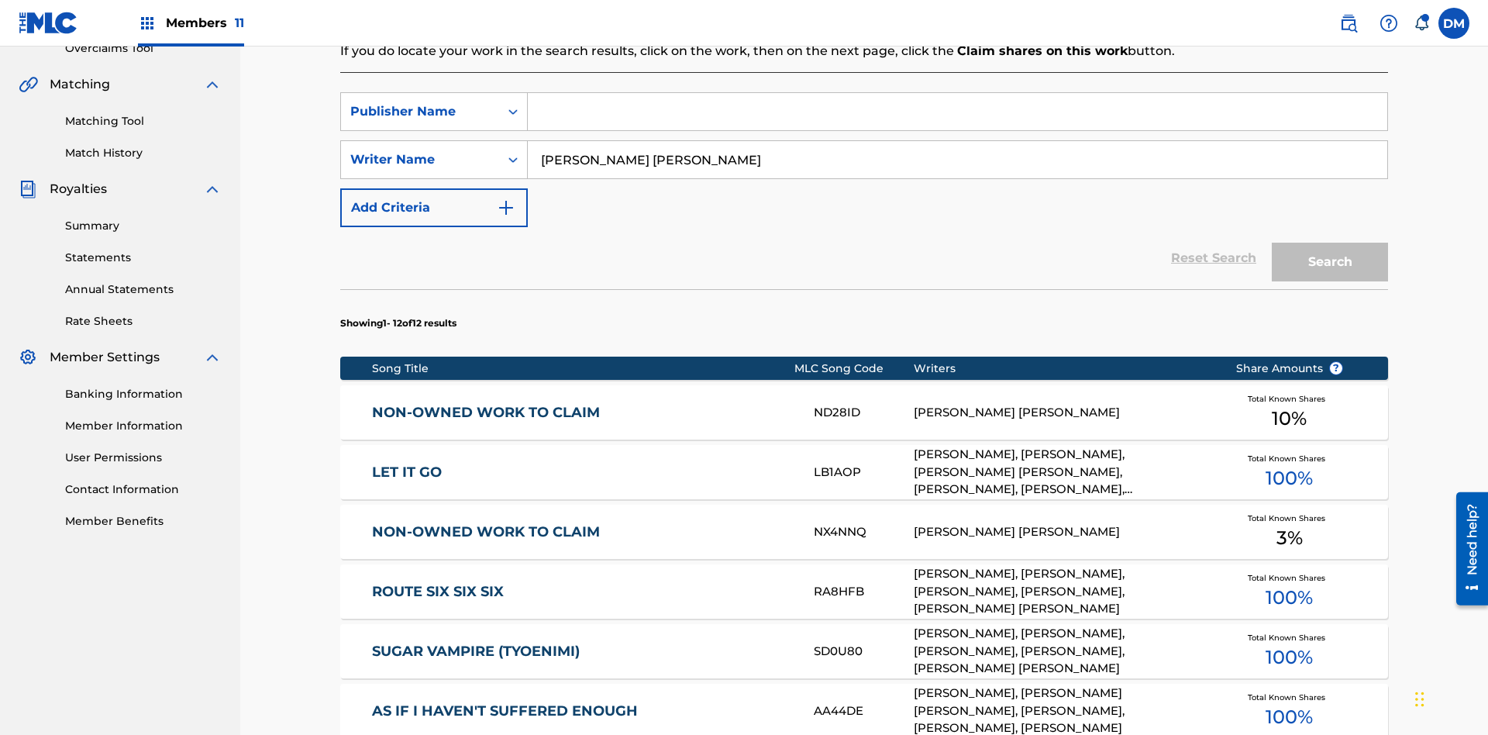
click at [957, 112] on input "Search Form" at bounding box center [958, 111] width 860 height 37
type input "Xena Songwriter"
click at [1330, 243] on button "Search" at bounding box center [1330, 262] width 116 height 39
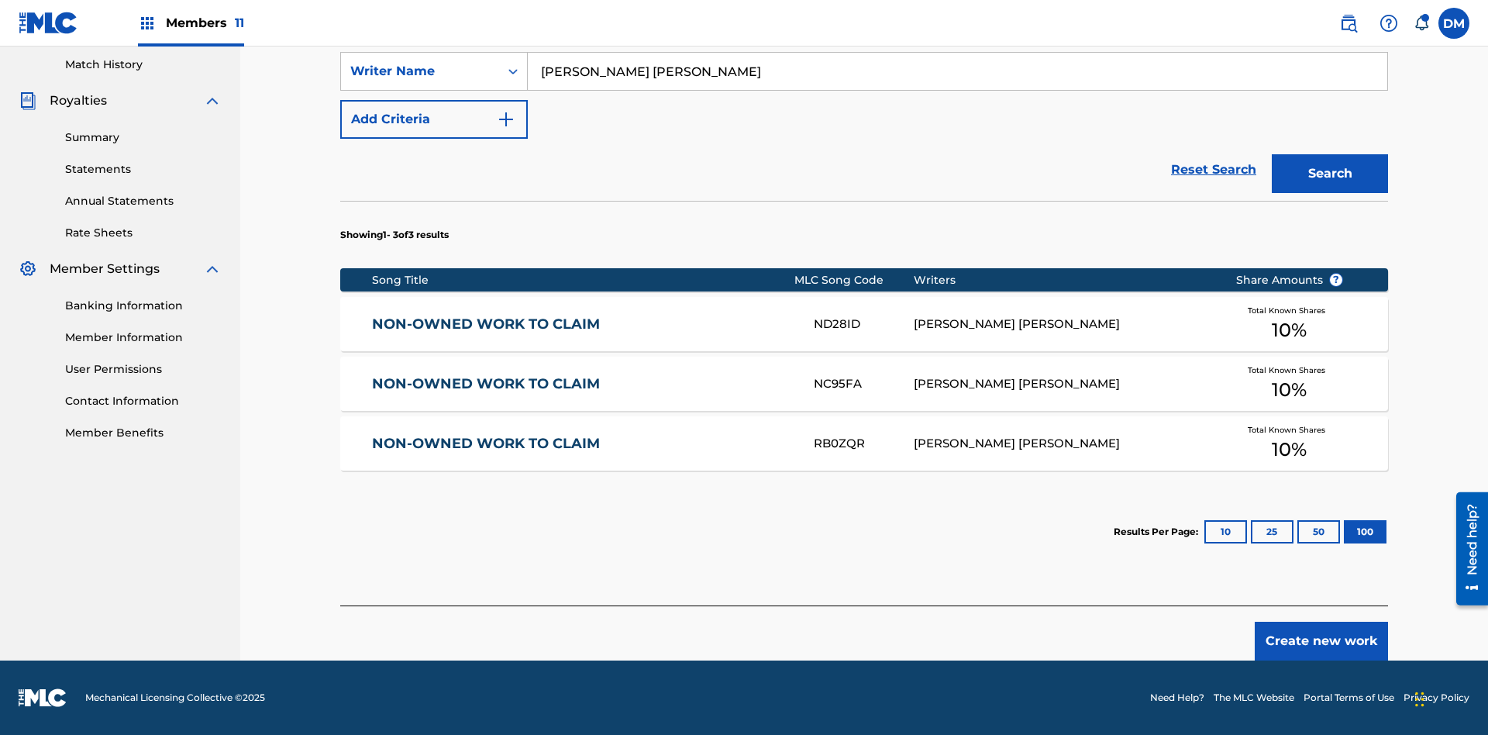
click at [1344, 532] on button "100" at bounding box center [1365, 531] width 43 height 23
click at [957, 42] on input "Xena Songwriter" at bounding box center [958, 23] width 860 height 37
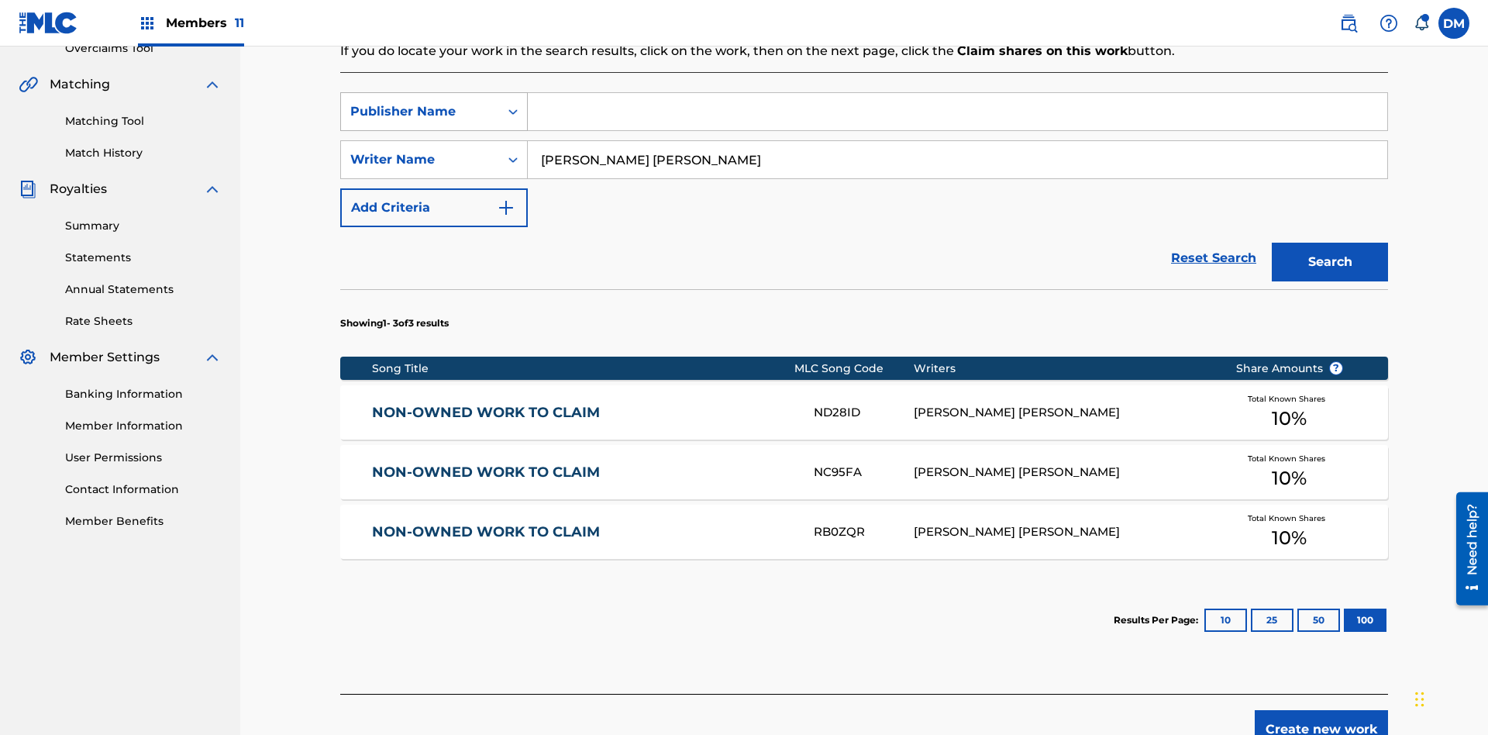
click at [420, 102] on div "Publisher Name" at bounding box center [420, 111] width 140 height 19
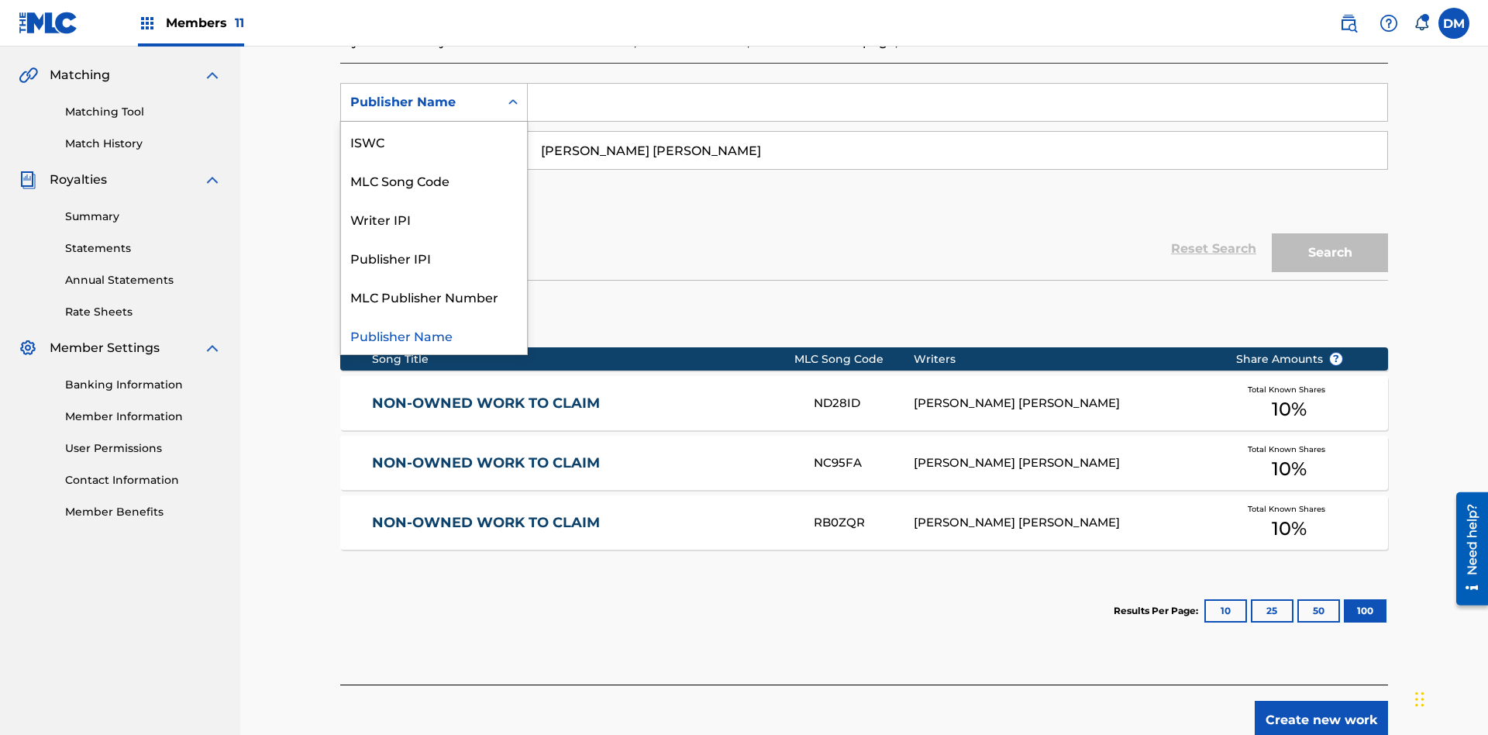
click at [434, 257] on div "Publisher IPI" at bounding box center [434, 257] width 186 height 39
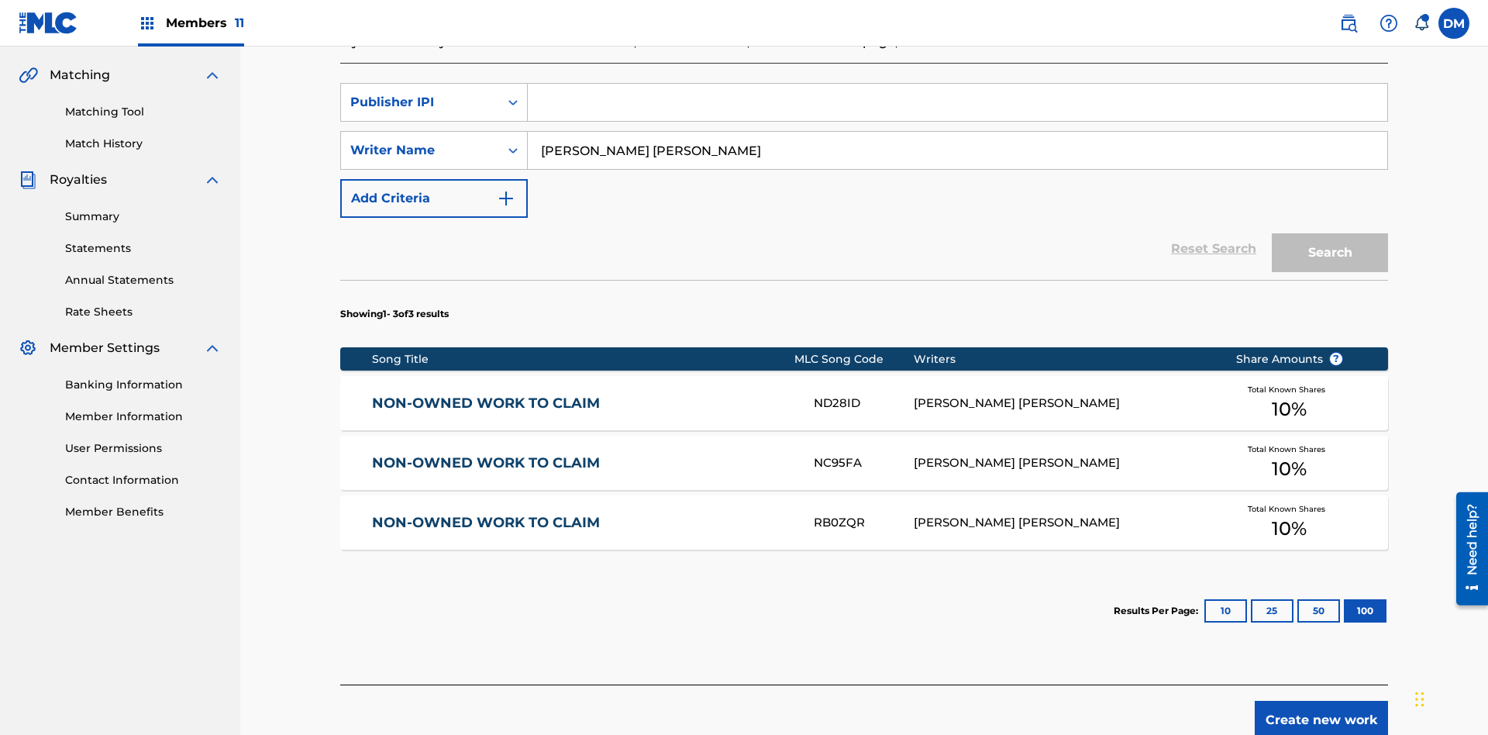
click at [957, 112] on input "Search Form" at bounding box center [958, 102] width 860 height 37
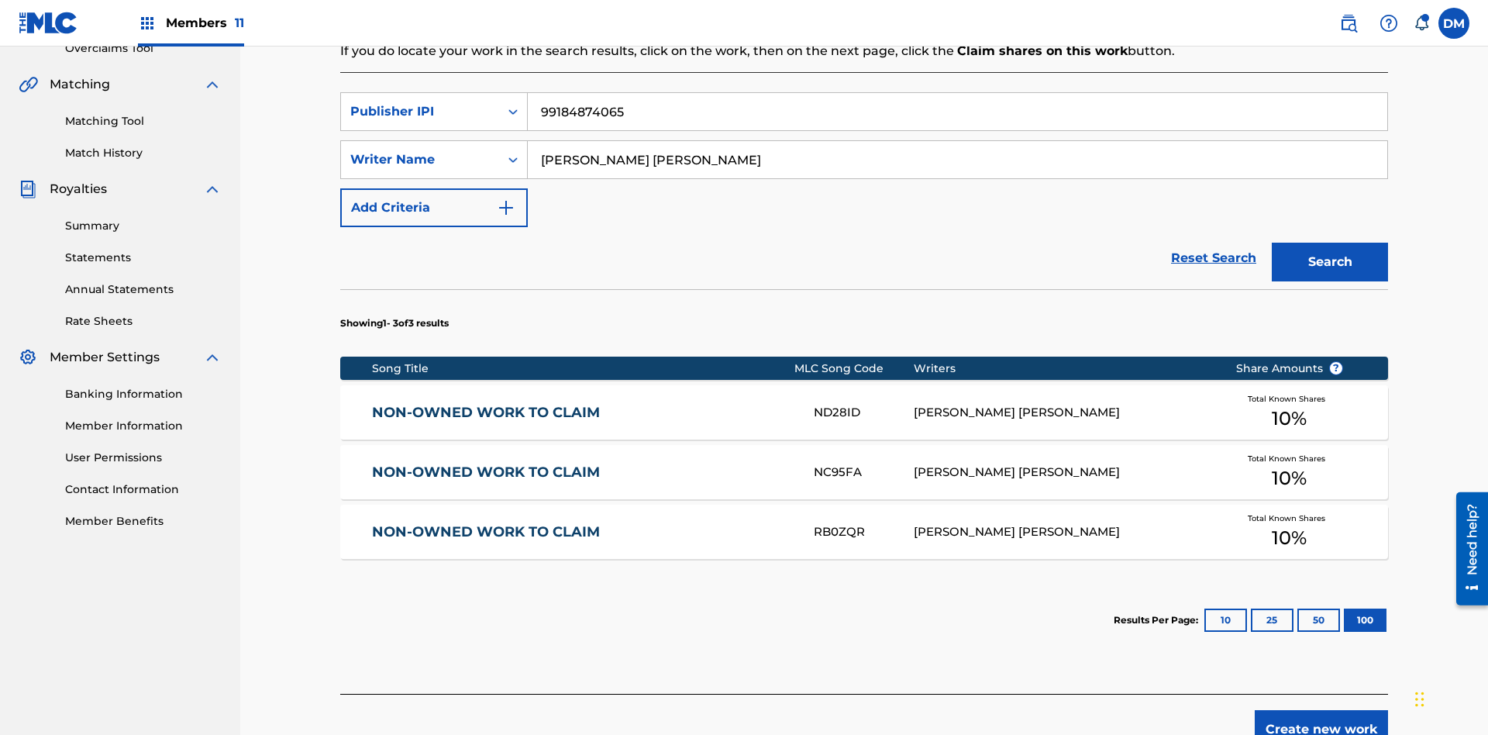
type input "99184874065"
click at [1330, 243] on button "Search" at bounding box center [1330, 262] width 116 height 39
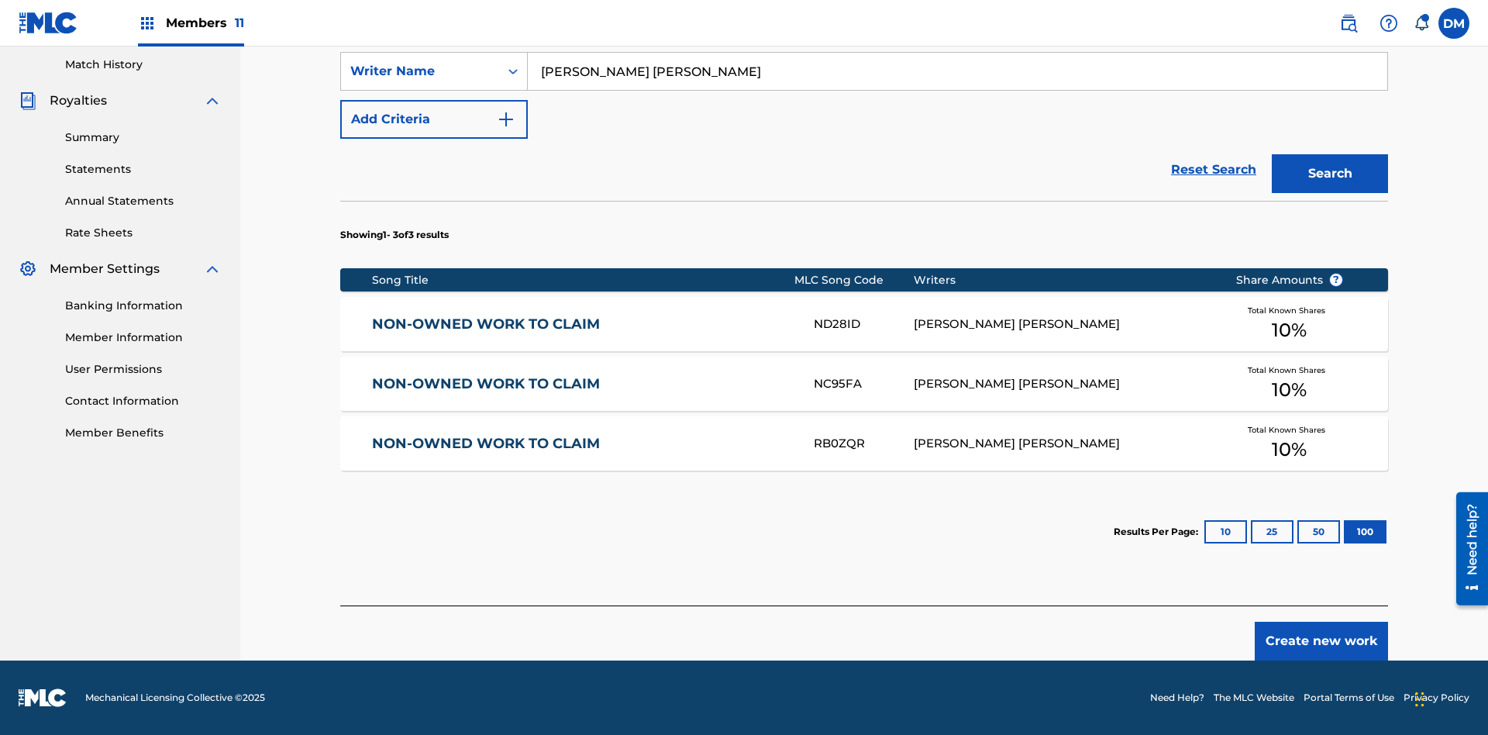
click at [1344, 532] on button "100" at bounding box center [1365, 531] width 43 height 23
click at [957, 90] on input "TOM ZACHARY SEBASTIAN POHJOLA" at bounding box center [958, 71] width 860 height 37
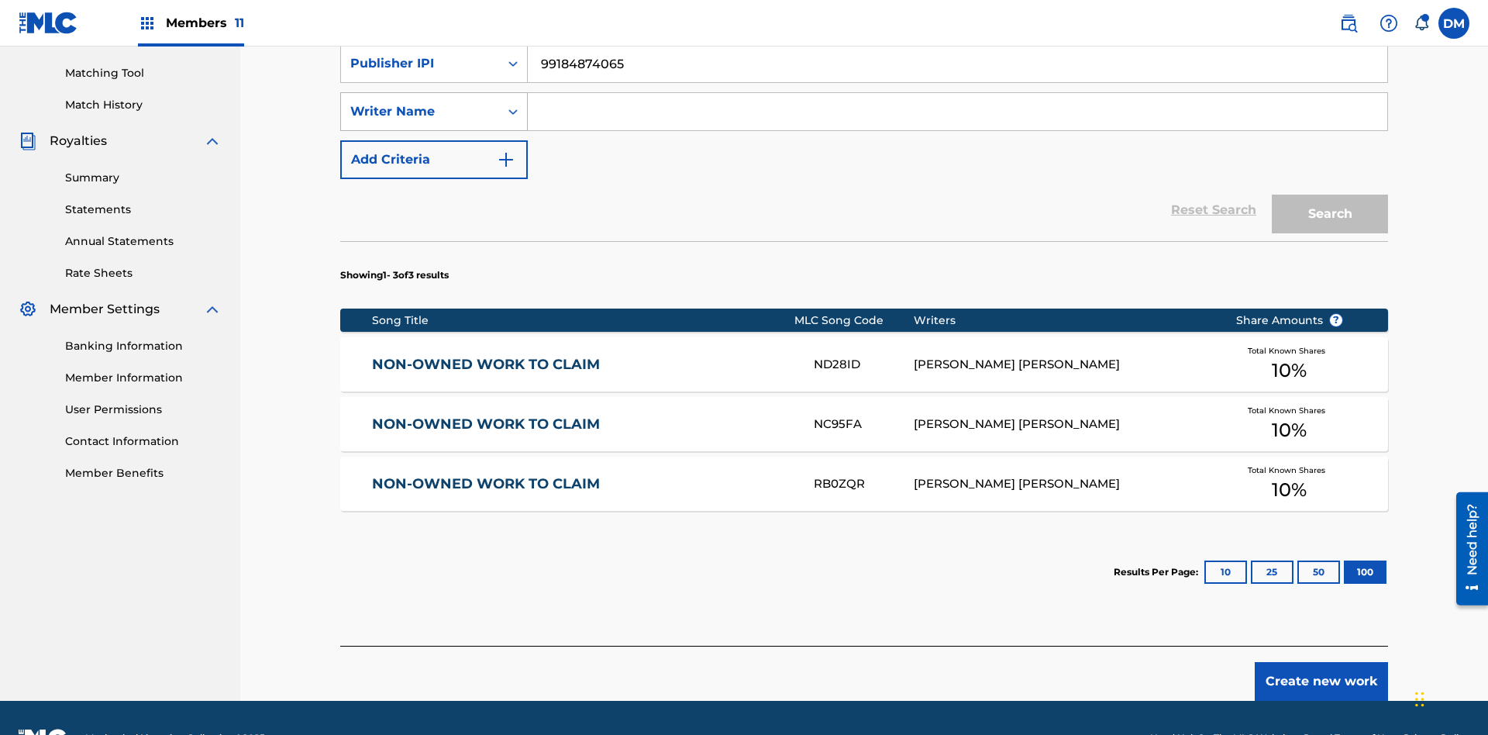
click at [420, 102] on div "Writer Name" at bounding box center [420, 111] width 140 height 19
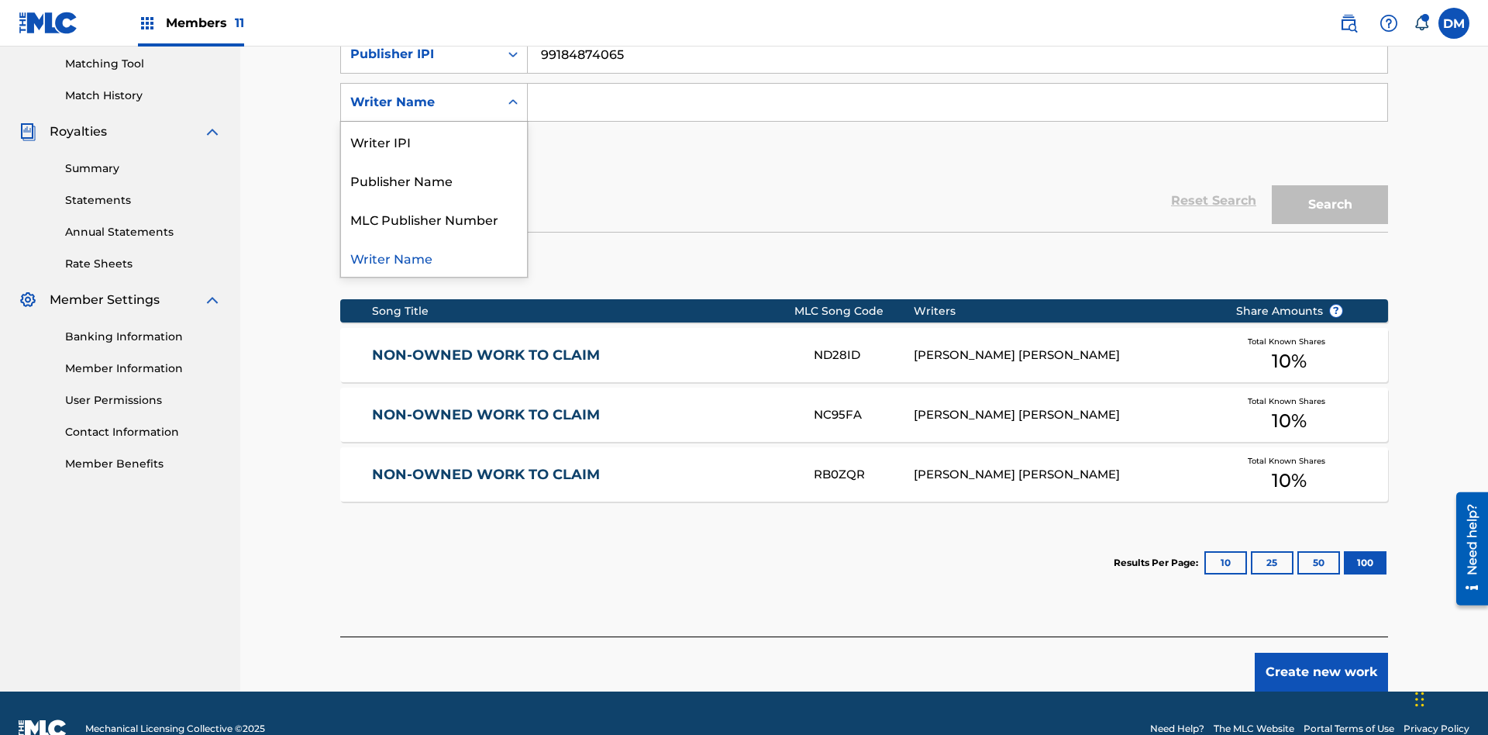
click at [434, 219] on div "MLC Publisher Number" at bounding box center [434, 218] width 186 height 39
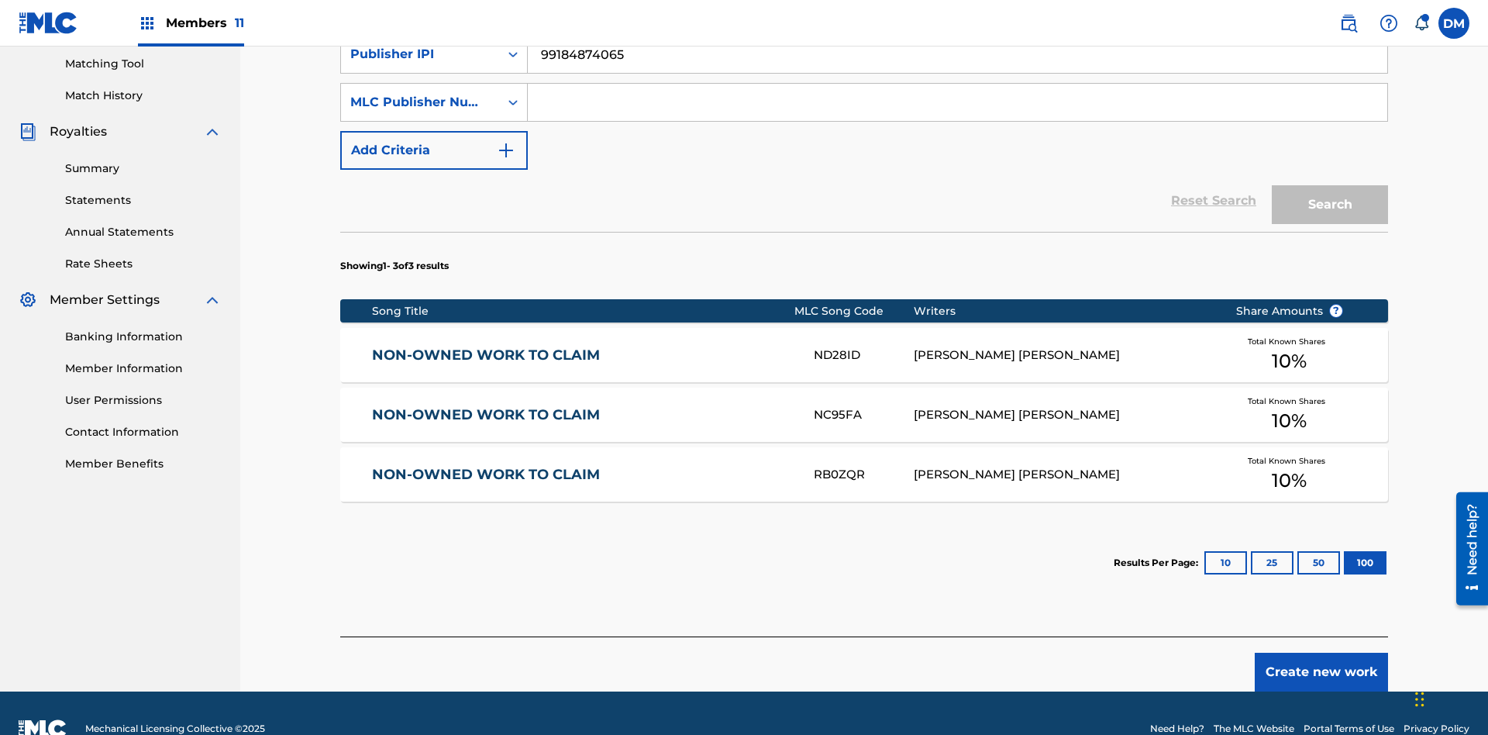
click at [957, 112] on input "Search Form" at bounding box center [958, 102] width 860 height 37
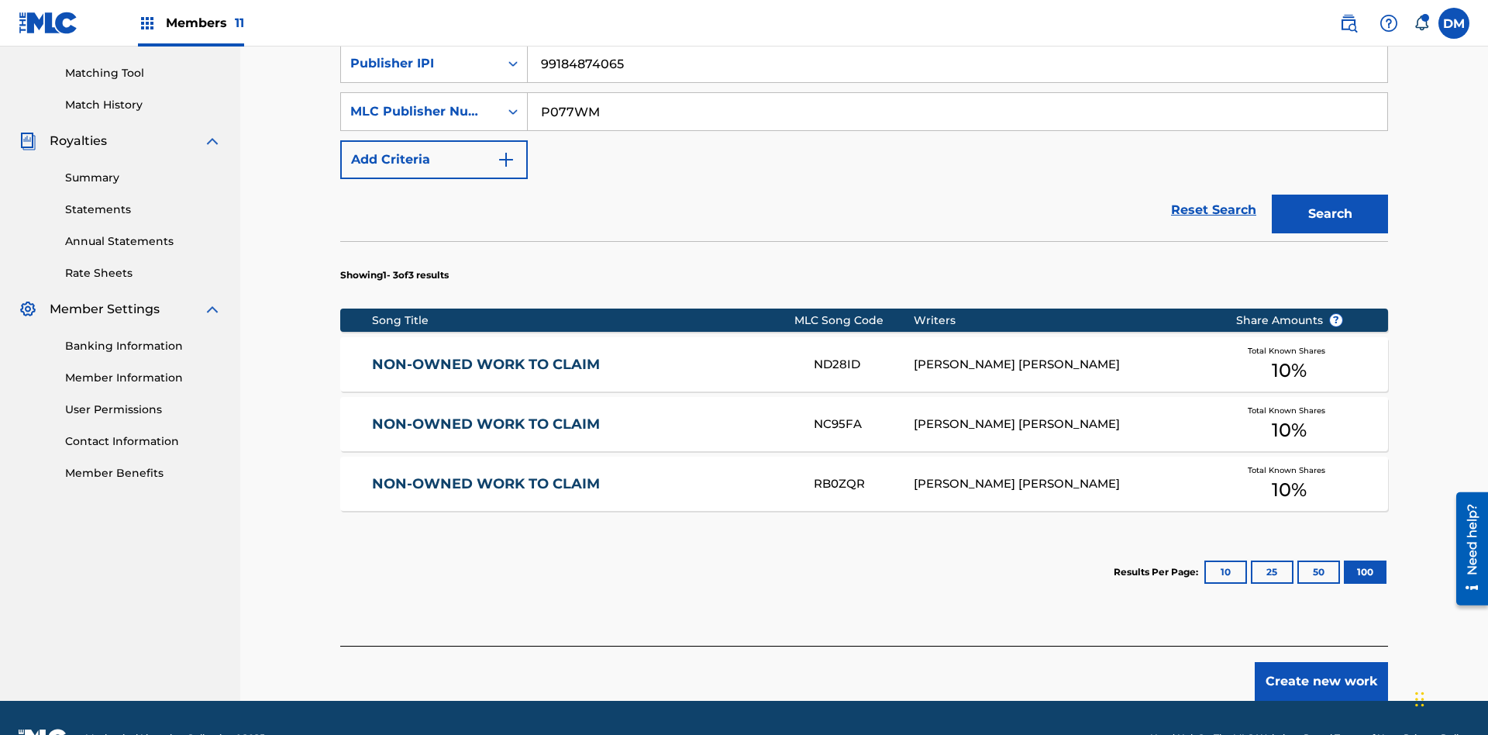
type input "P077WM"
click at [1330, 195] on button "Search" at bounding box center [1330, 214] width 116 height 39
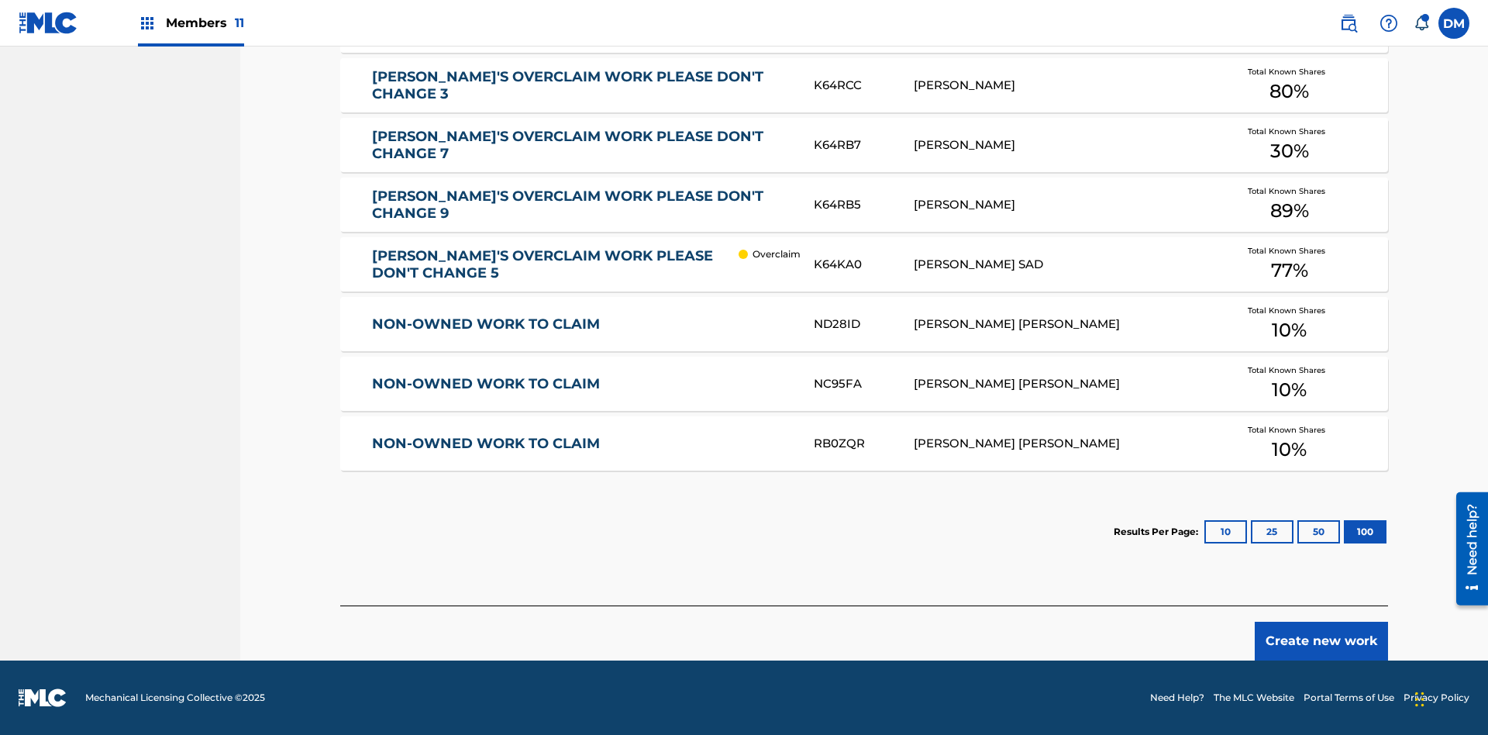
click at [1344, 532] on button "100" at bounding box center [1365, 531] width 43 height 23
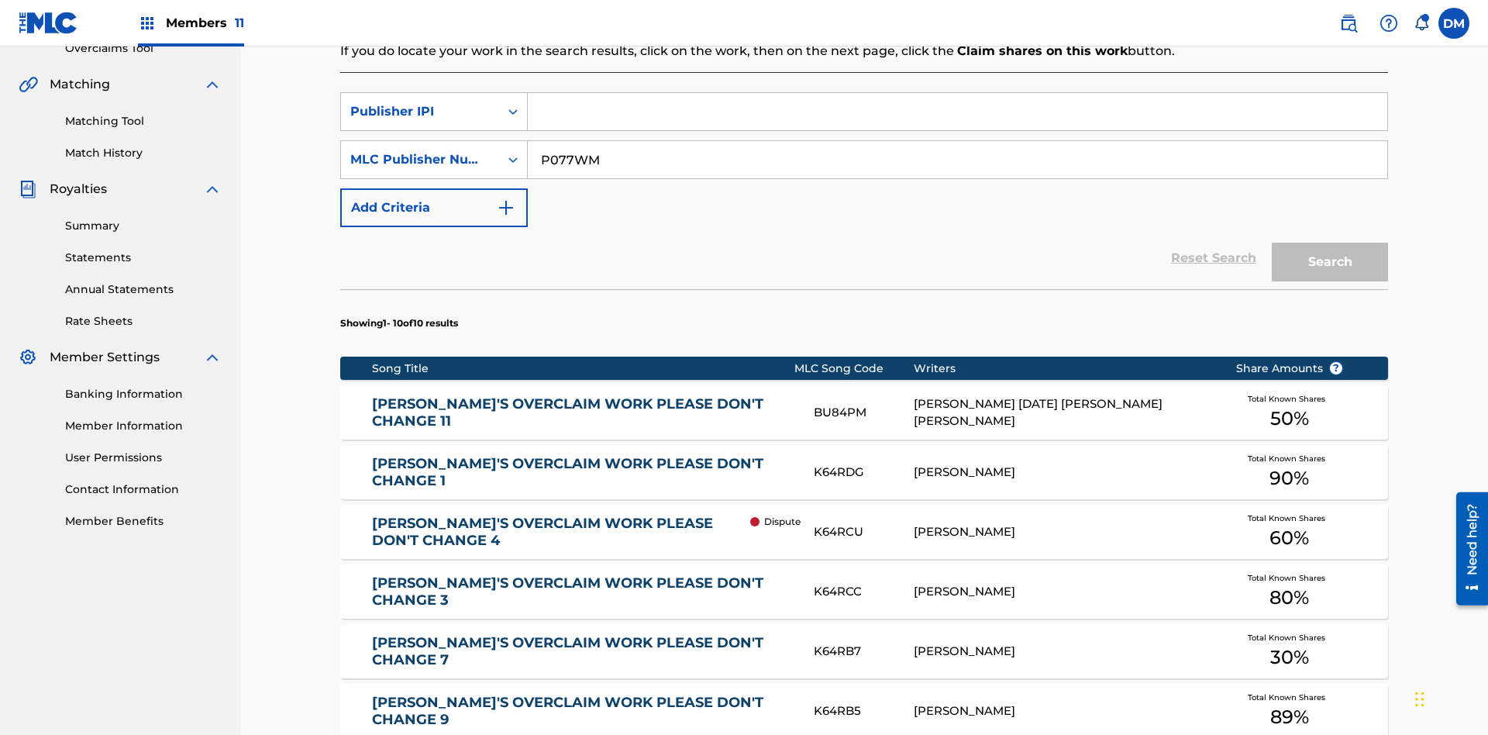
click at [957, 141] on input "P077WM" at bounding box center [958, 159] width 860 height 37
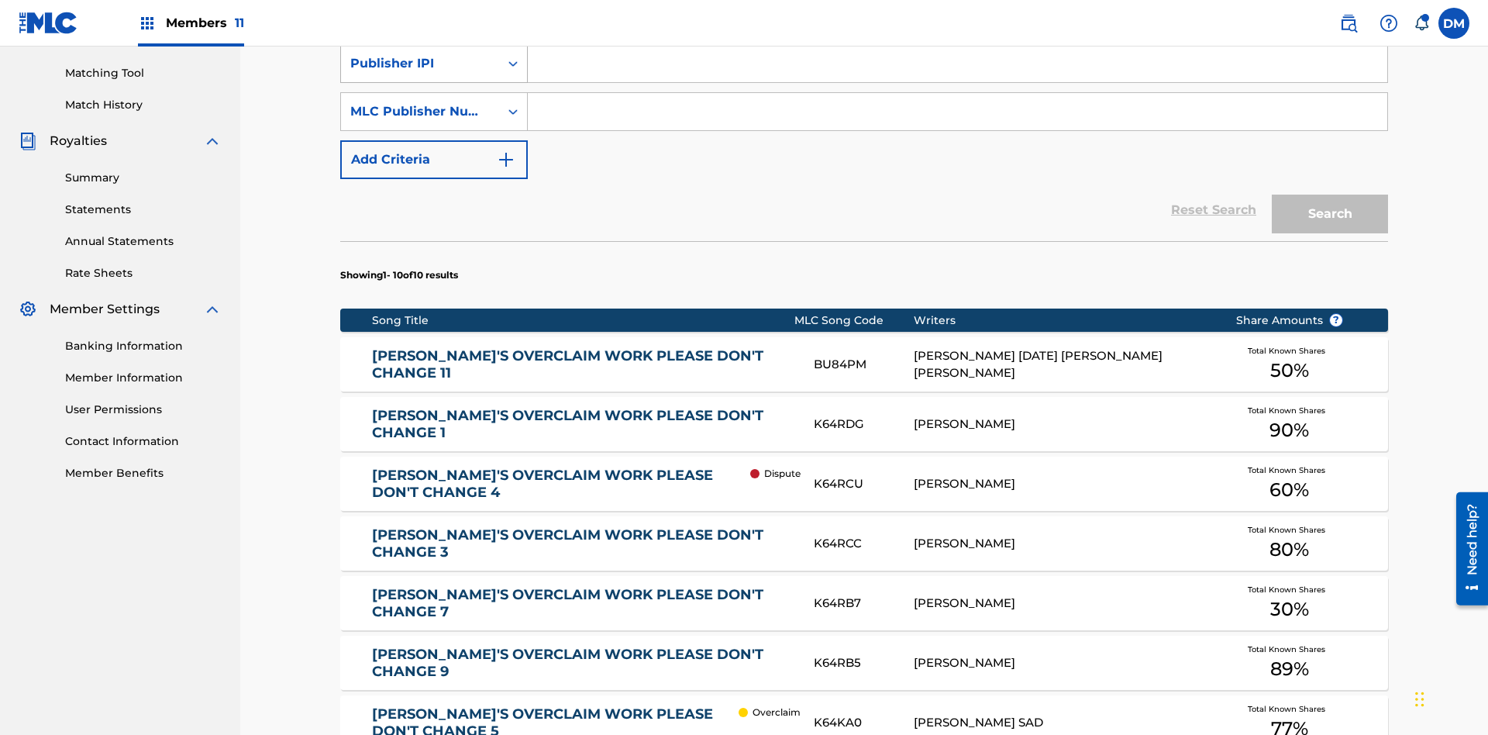
click at [420, 73] on div "Publisher IPI" at bounding box center [420, 63] width 140 height 19
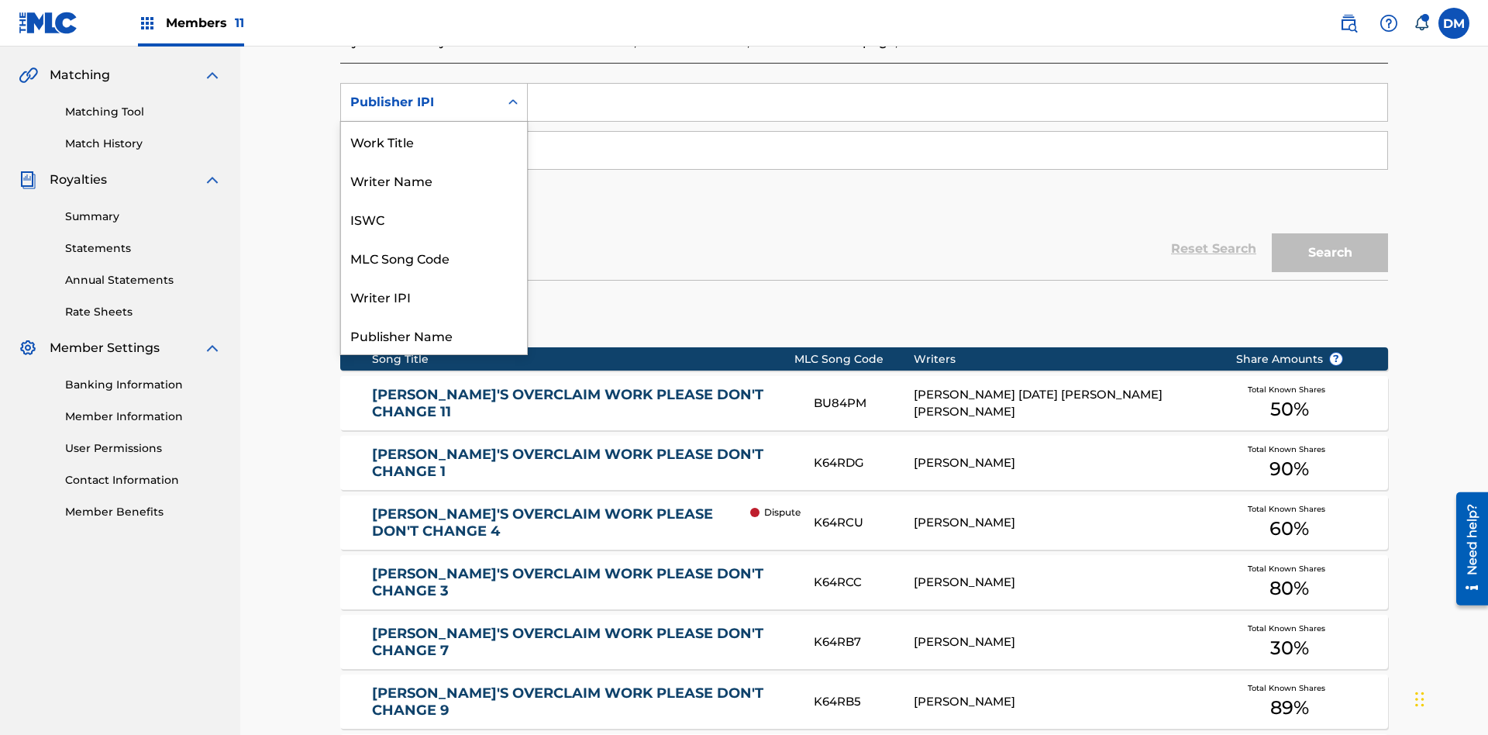
scroll to position [39, 0]
click at [434, 122] on div "Work Title" at bounding box center [434, 102] width 186 height 39
click at [420, 141] on div "MLC Publisher Number" at bounding box center [420, 150] width 140 height 19
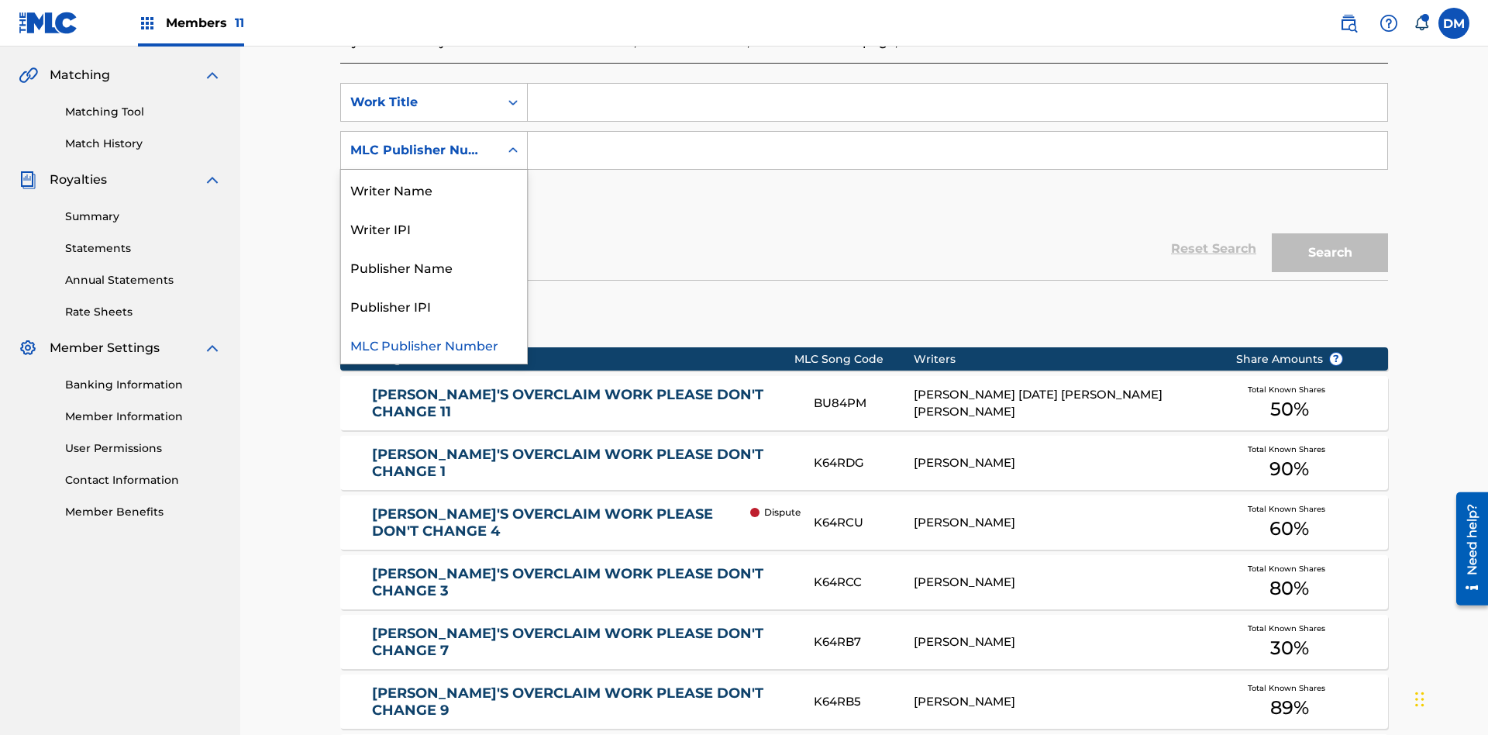
click at [434, 247] on div "Publisher Name" at bounding box center [434, 266] width 186 height 39
click at [434, 179] on button "Add Criteria" at bounding box center [434, 198] width 188 height 39
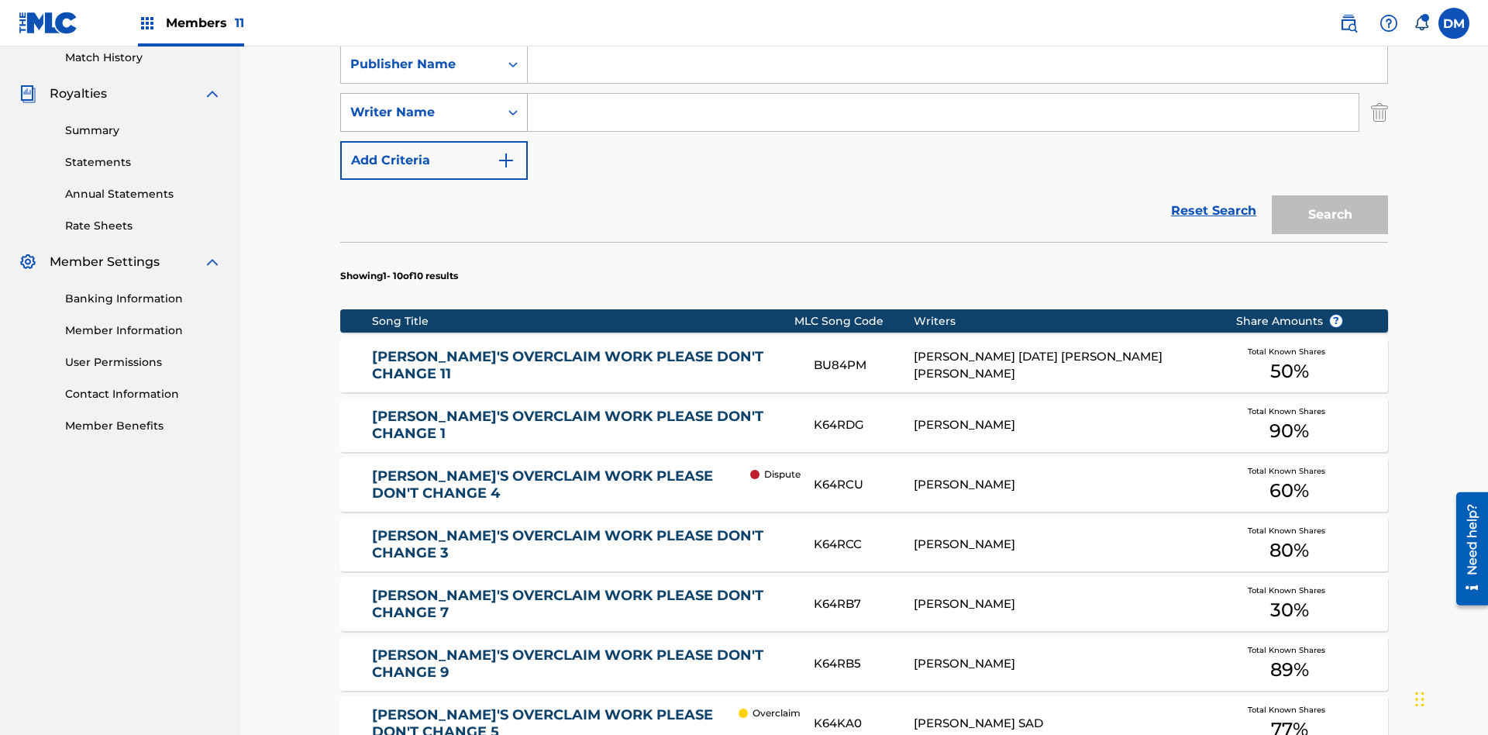
click at [420, 103] on div "Writer Name" at bounding box center [420, 112] width 140 height 19
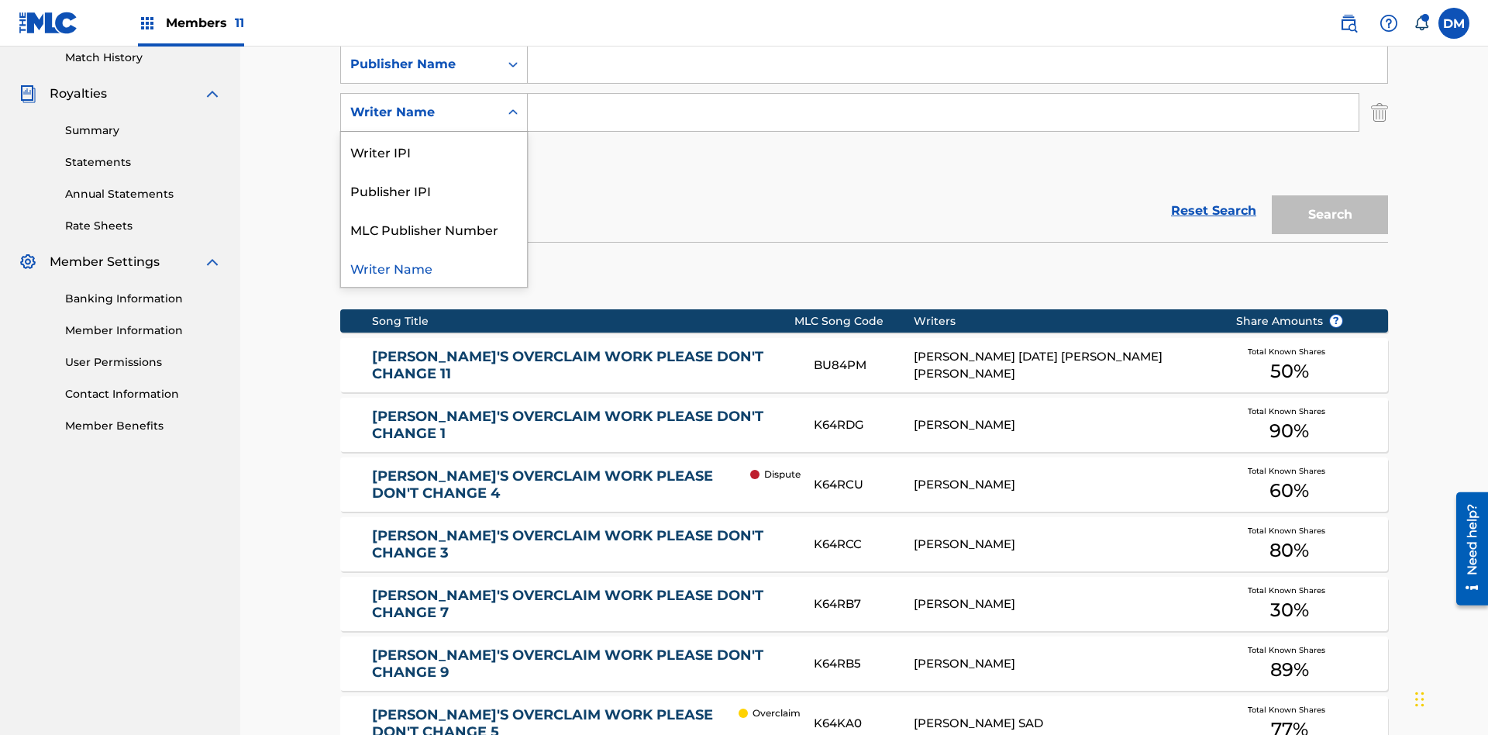
click at [434, 180] on div "Publisher IPI" at bounding box center [434, 190] width 186 height 39
click at [434, 141] on button "Add Criteria" at bounding box center [434, 160] width 188 height 39
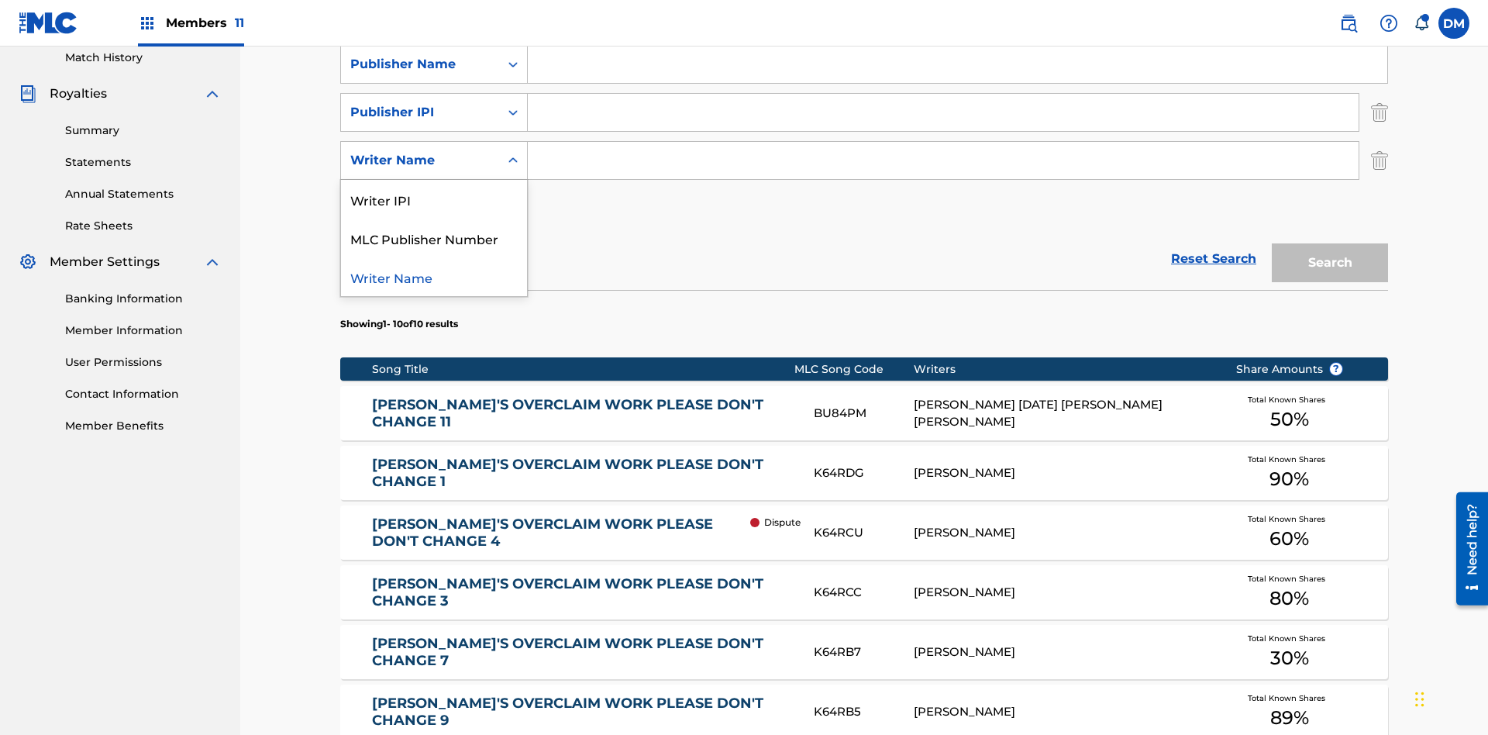
click at [434, 257] on div "Writer Name" at bounding box center [434, 276] width 186 height 39
click at [434, 189] on button "Add Criteria" at bounding box center [434, 208] width 188 height 39
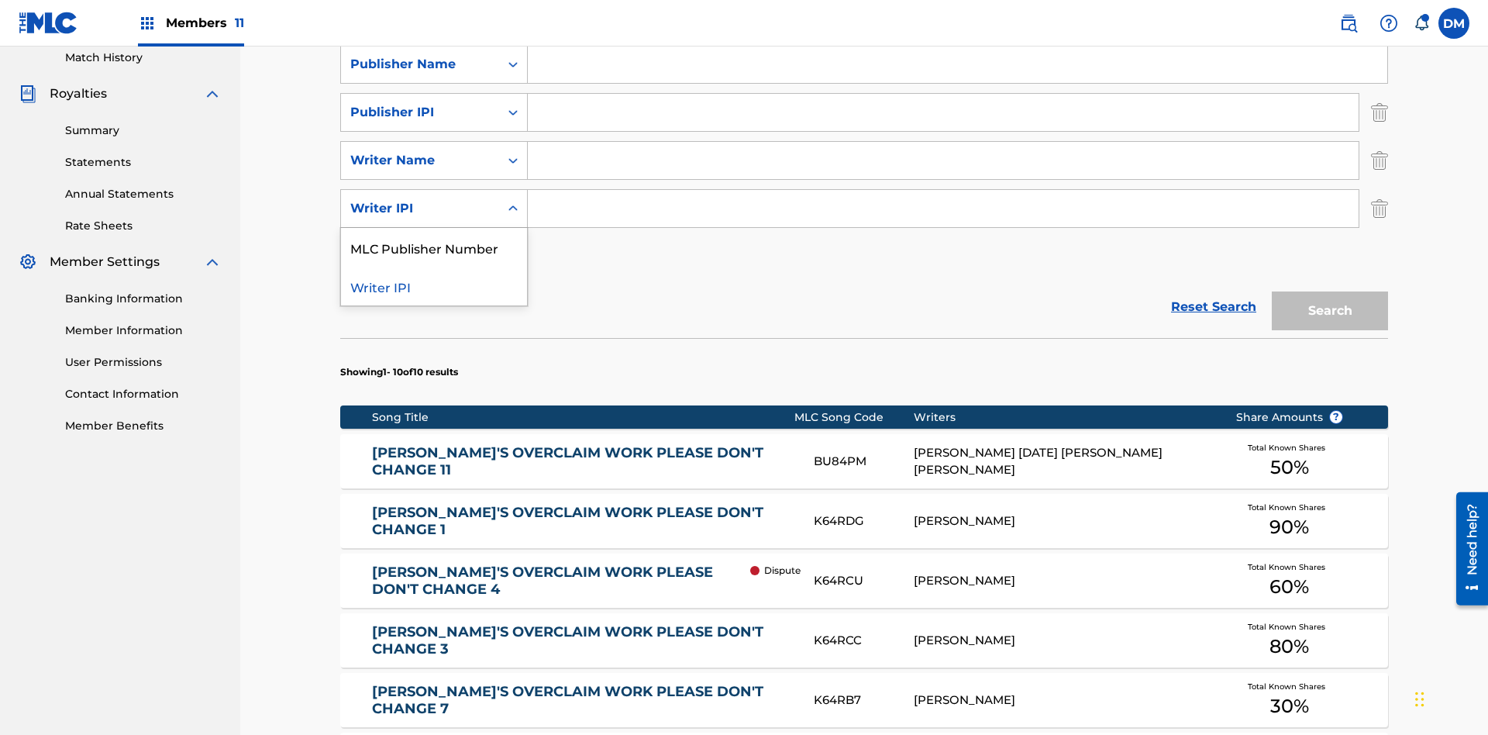
click at [434, 228] on div "MLC Publisher Number" at bounding box center [434, 247] width 186 height 39
click at [957, 35] on input "Search Form" at bounding box center [958, 16] width 860 height 37
type input "NON-OWNED WORK TO CLAIM"
click at [957, 83] on input "Search Form" at bounding box center [958, 64] width 860 height 37
type input "Xena Songwriter"
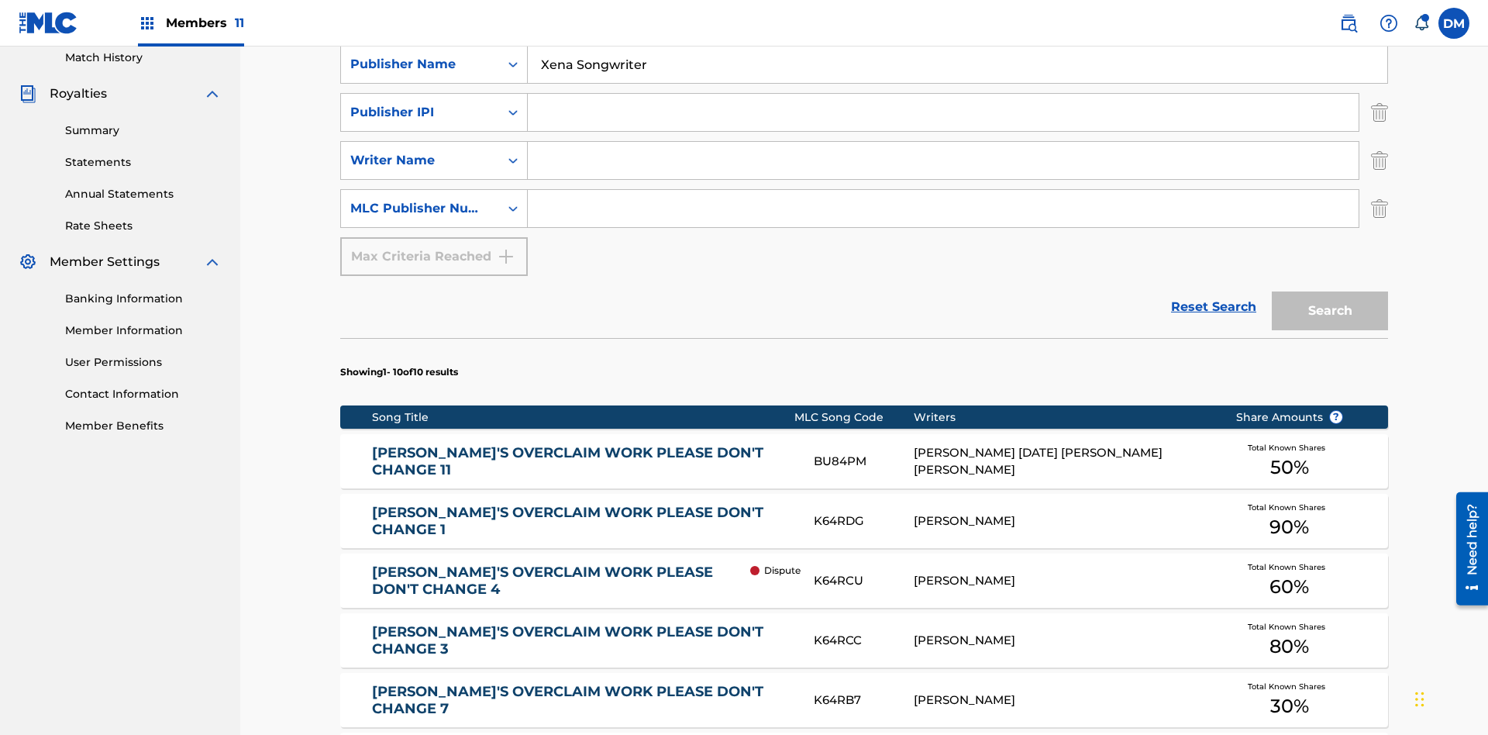
click at [943, 112] on input "Search Form" at bounding box center [943, 112] width 831 height 37
click at [943, 142] on input "Search Form" at bounding box center [943, 160] width 831 height 37
type input "TOM ZACHARY SEBASTIAN POHJOLA"
click at [943, 190] on input "Search Form" at bounding box center [943, 208] width 831 height 37
type input "P077WM"
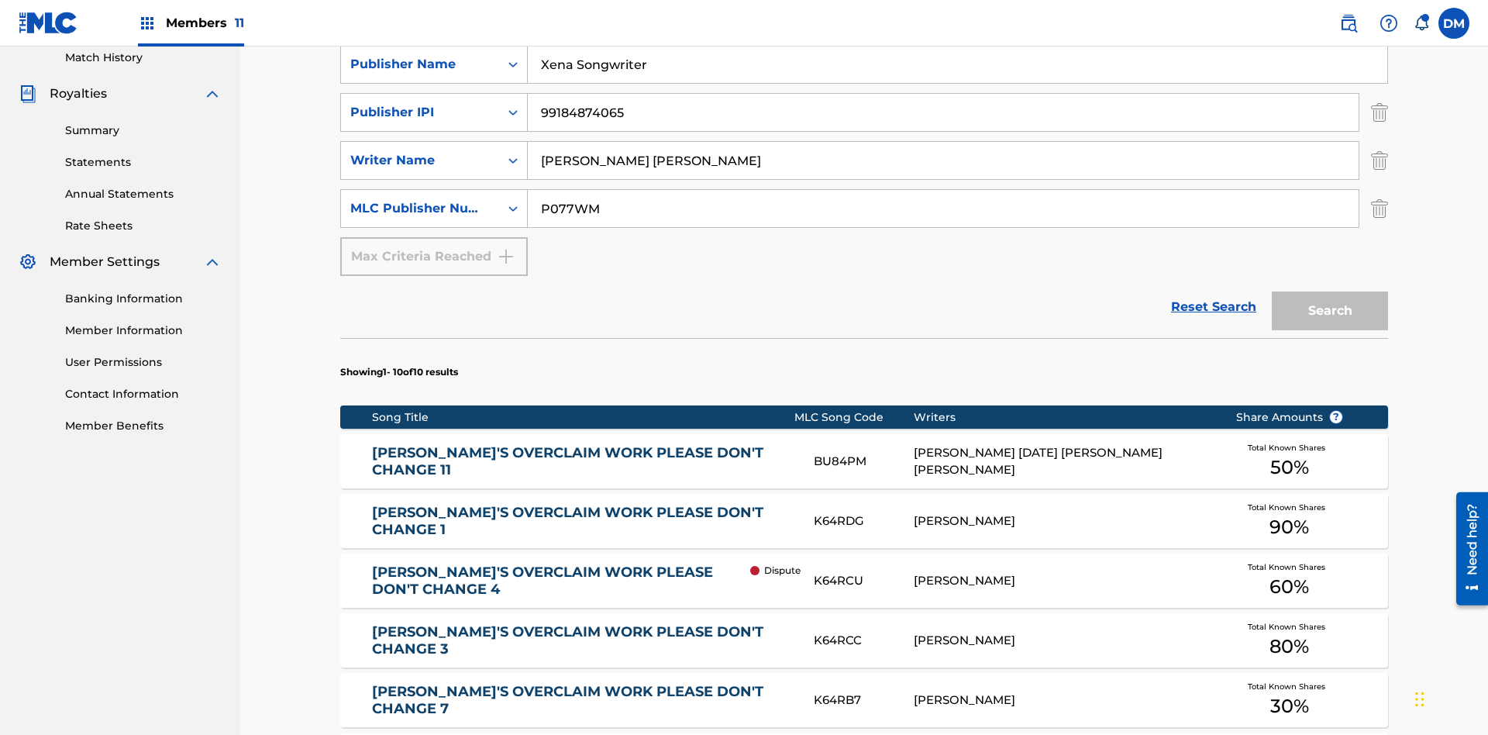
click at [1330, 291] on button "Search" at bounding box center [1330, 310] width 116 height 39
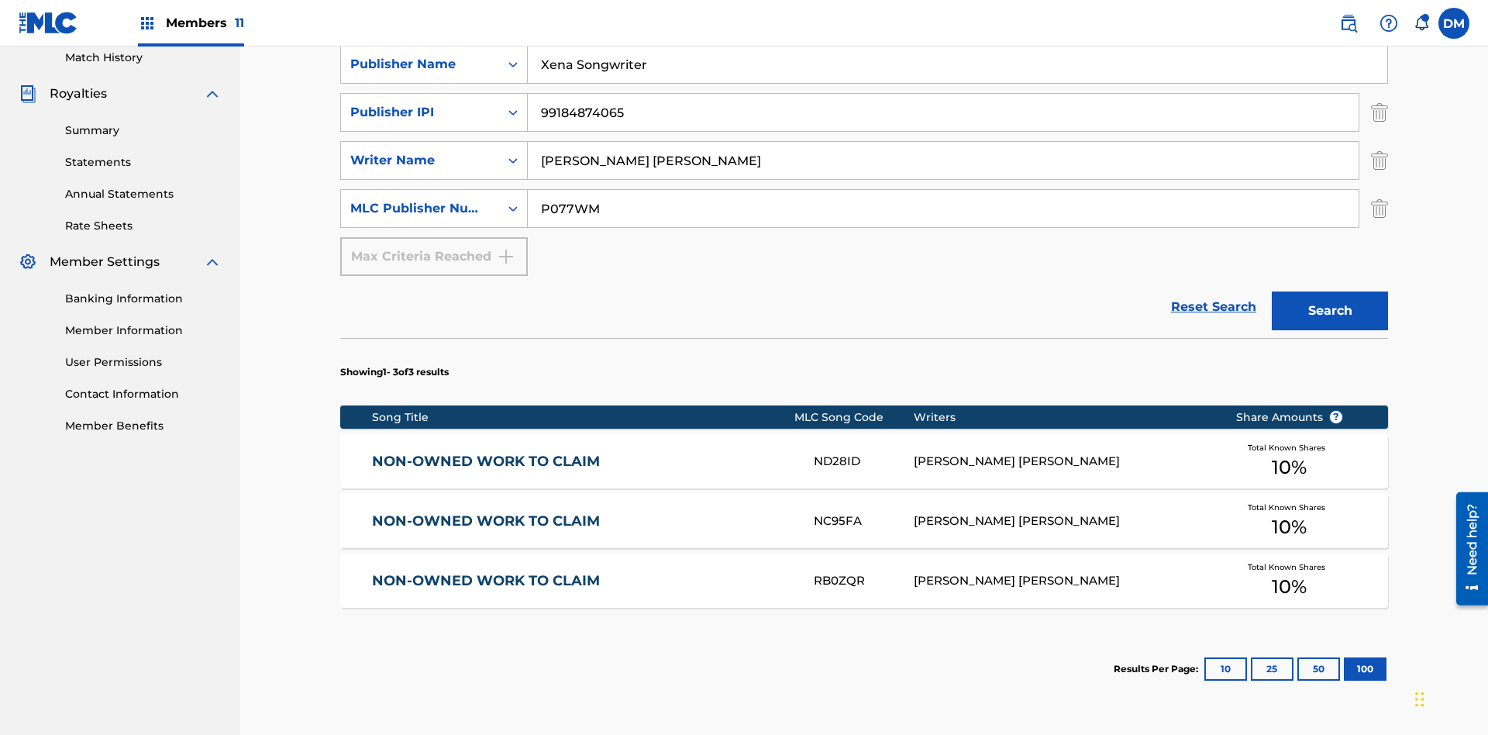
click at [1344, 657] on button "100" at bounding box center [1365, 668] width 43 height 23
click at [1380, 112] on img "Search Form" at bounding box center [1379, 112] width 17 height 39
click at [1380, 141] on img "Search Form" at bounding box center [1379, 160] width 17 height 39
click at [957, 35] on input "NON-OWNED WORK TO CLAIM" at bounding box center [958, 16] width 860 height 37
click at [957, 83] on input "Xena Songwriter" at bounding box center [958, 64] width 860 height 37
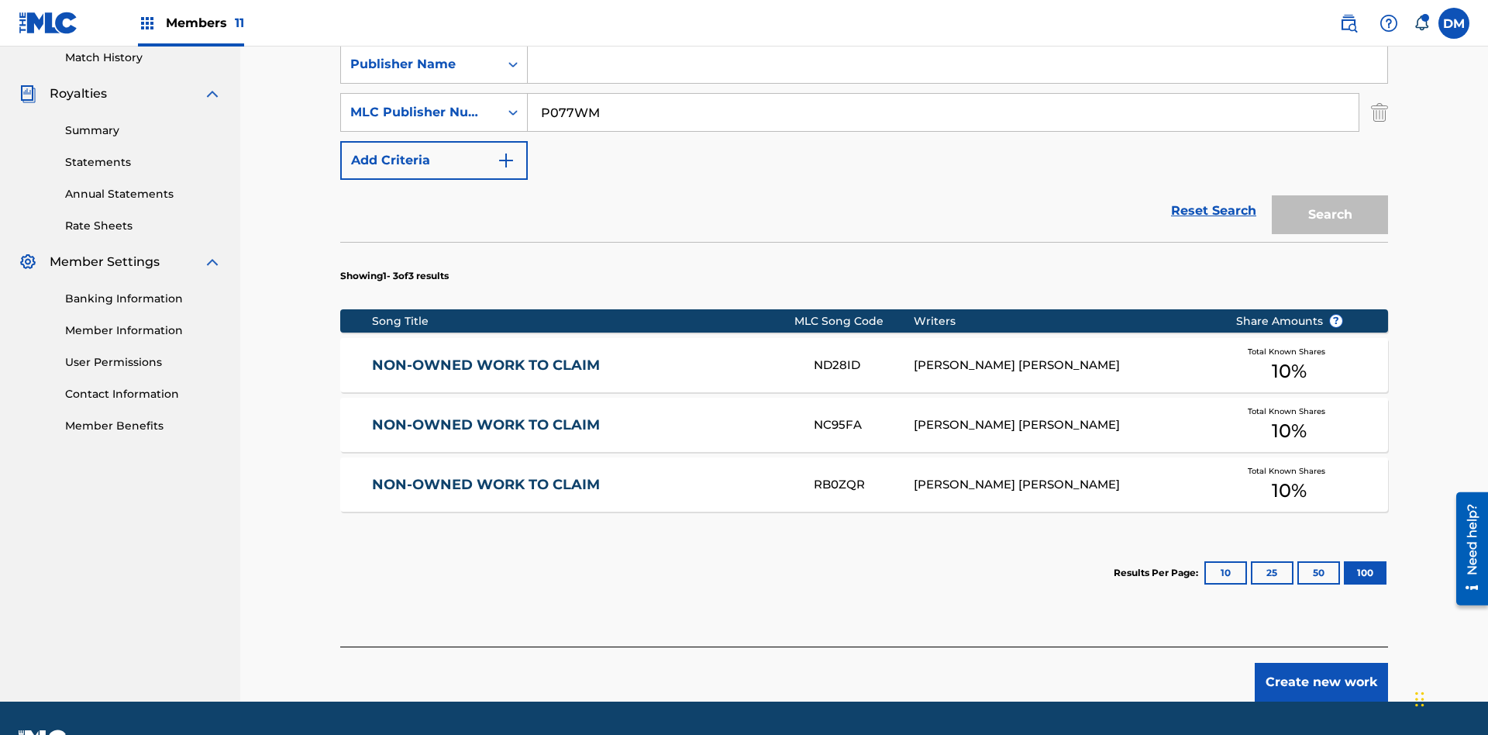
click at [943, 112] on input "P077WM" at bounding box center [943, 112] width 831 height 37
click at [420, 26] on div "Work Title" at bounding box center [420, 16] width 140 height 19
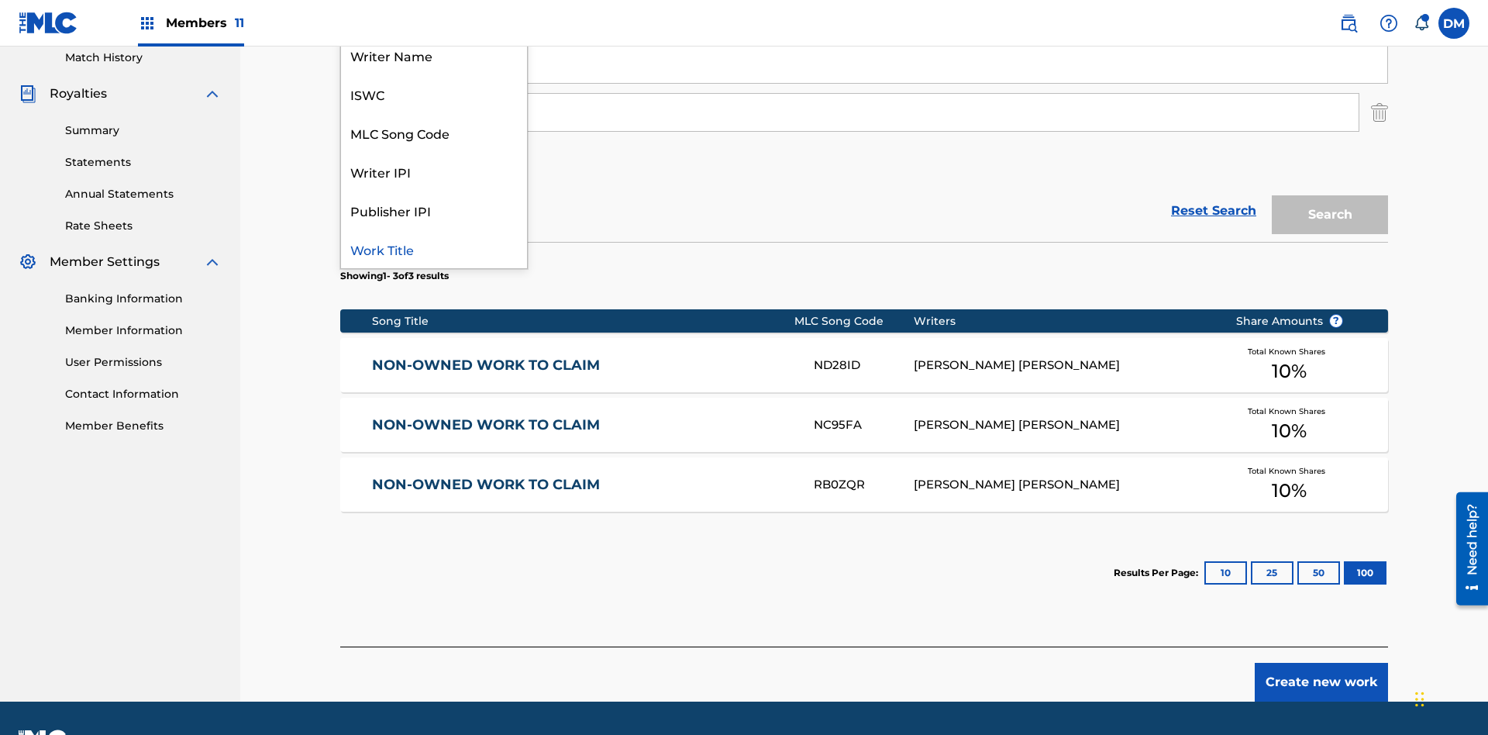
click at [434, 113] on div "ISWC" at bounding box center [434, 93] width 186 height 39
click at [420, 74] on div "Publisher Name" at bounding box center [420, 64] width 140 height 19
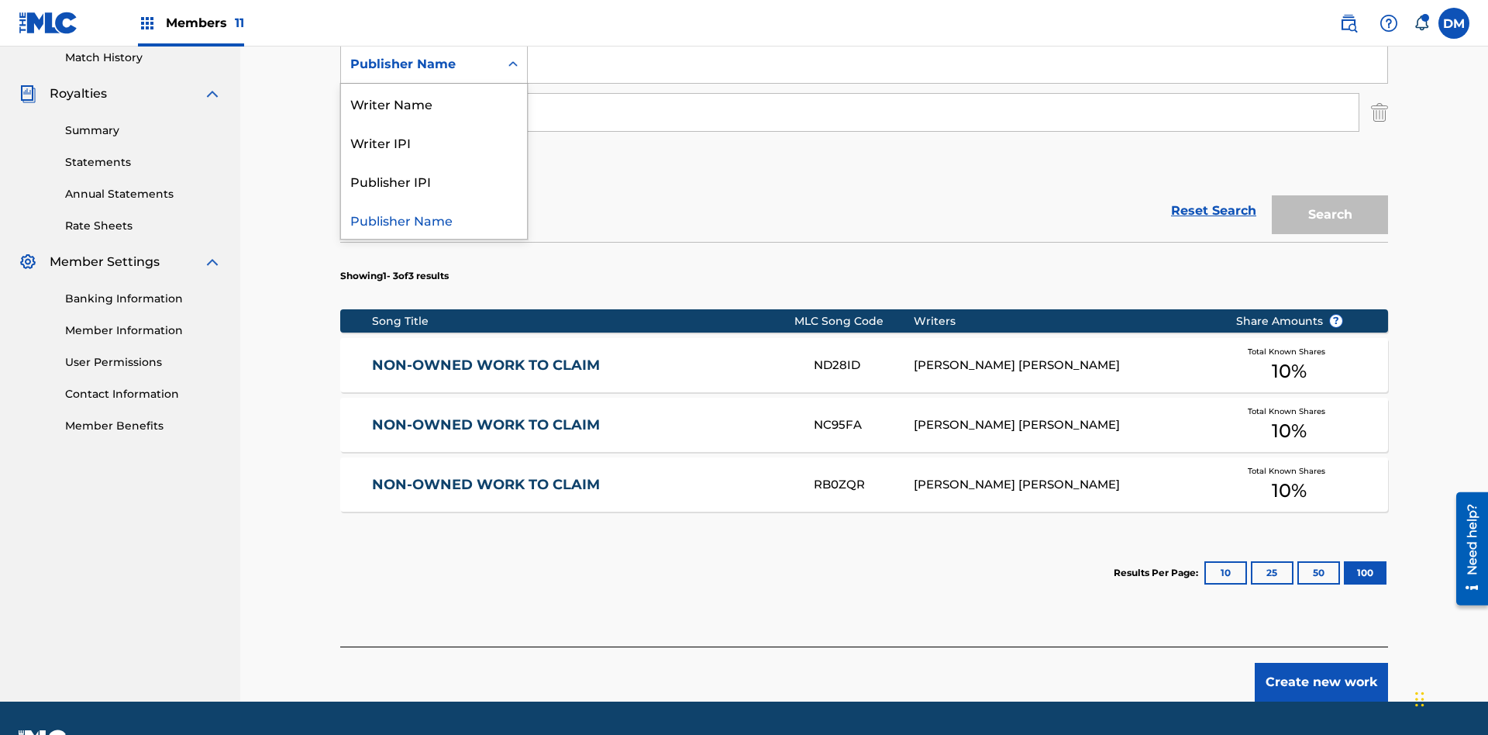
click at [434, 161] on div "Writer IPI" at bounding box center [434, 141] width 186 height 39
click at [420, 103] on div "MLC Publisher Number" at bounding box center [420, 112] width 140 height 19
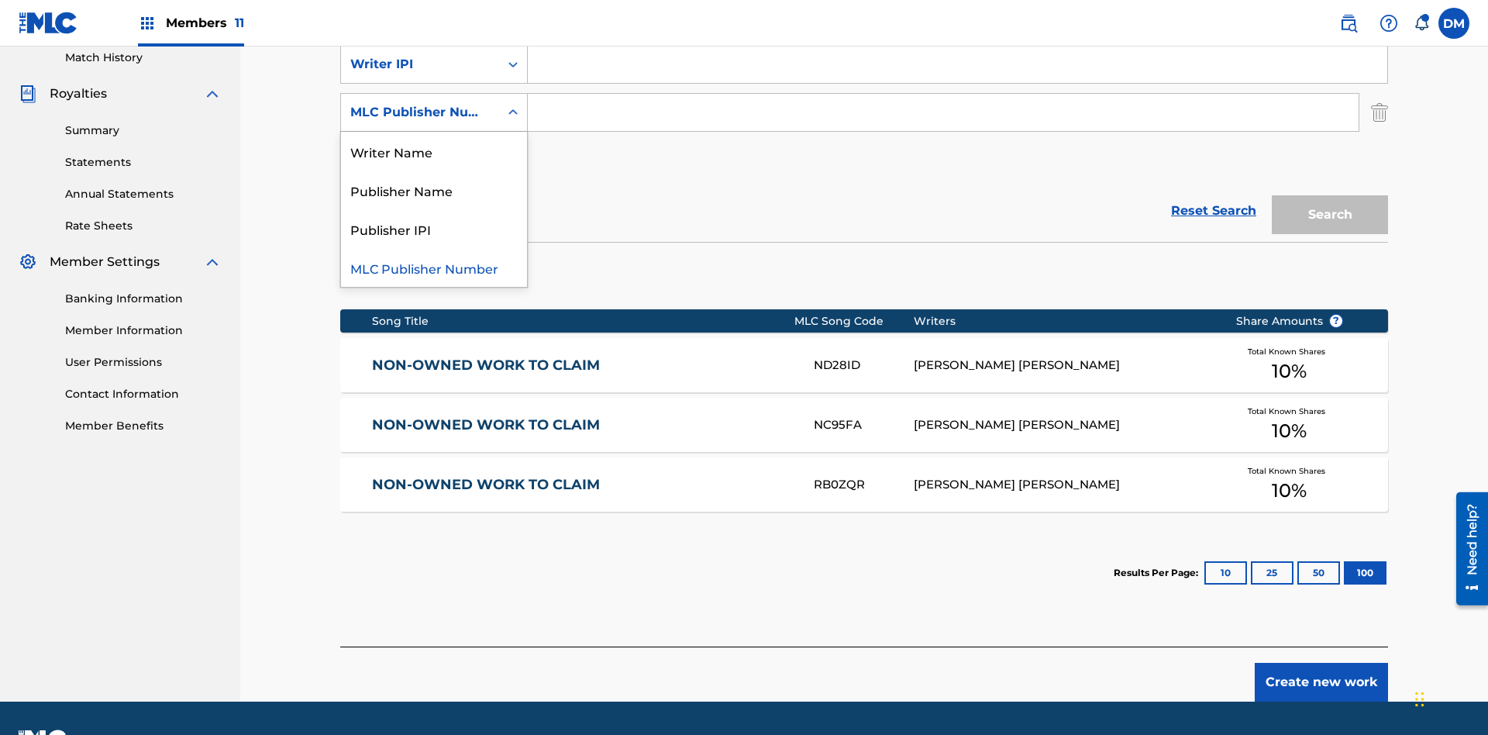
click at [434, 219] on div "Publisher IPI" at bounding box center [434, 228] width 186 height 39
click at [957, 35] on input "Search Form" at bounding box center [958, 16] width 860 height 37
type input "T9645292484"
click at [957, 83] on input "Search Form" at bounding box center [958, 64] width 860 height 37
type input "00369275519"
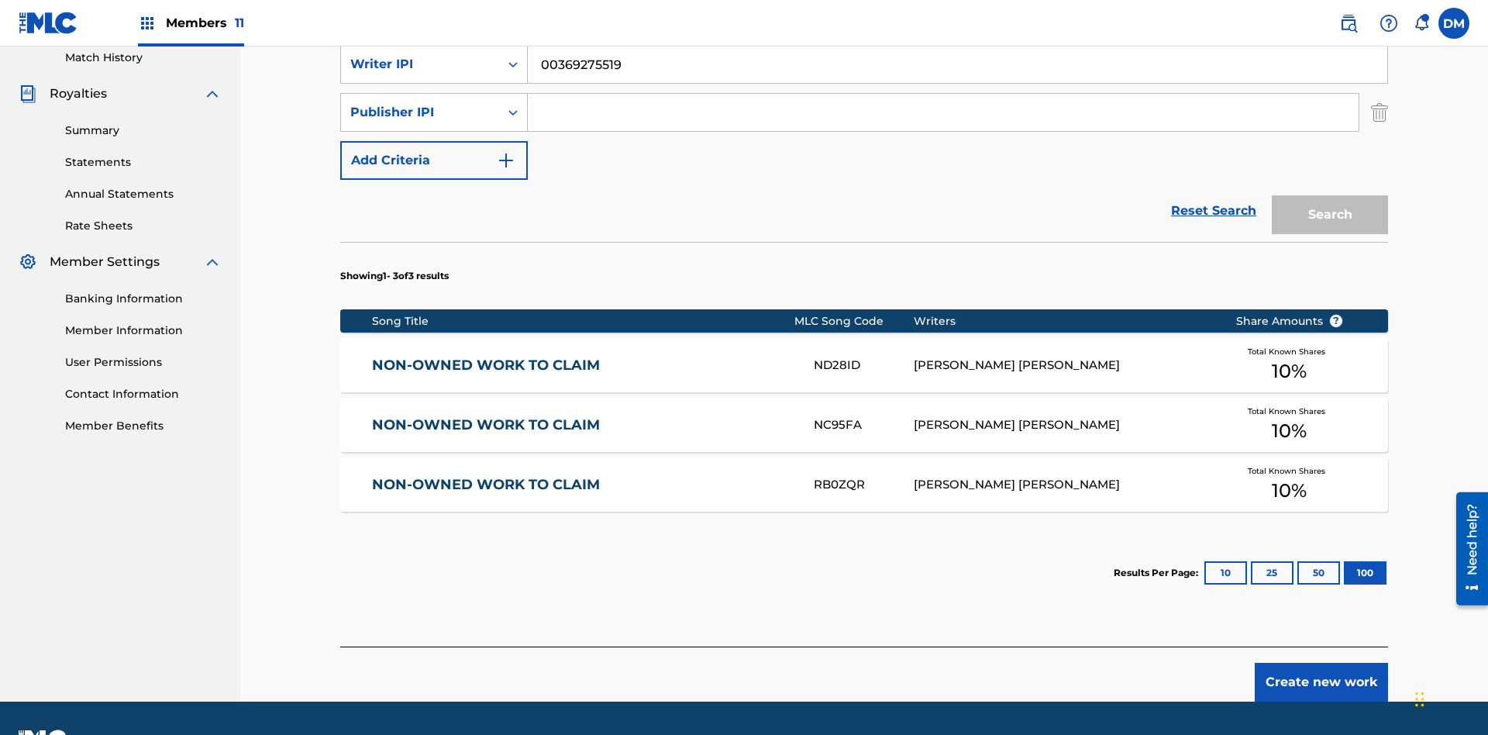
scroll to position [435, 0]
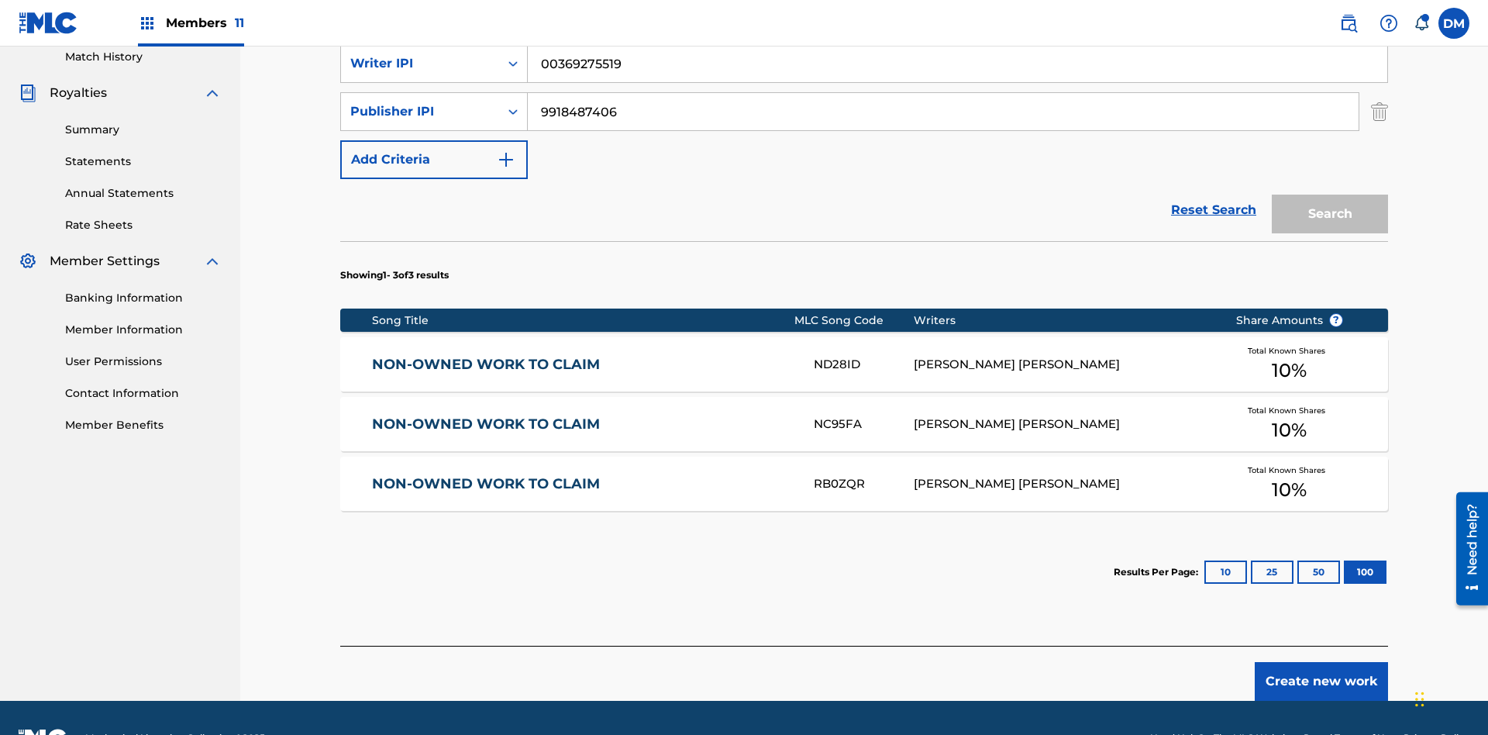
type input "99184874065"
